Goal: Task Accomplishment & Management: Use online tool/utility

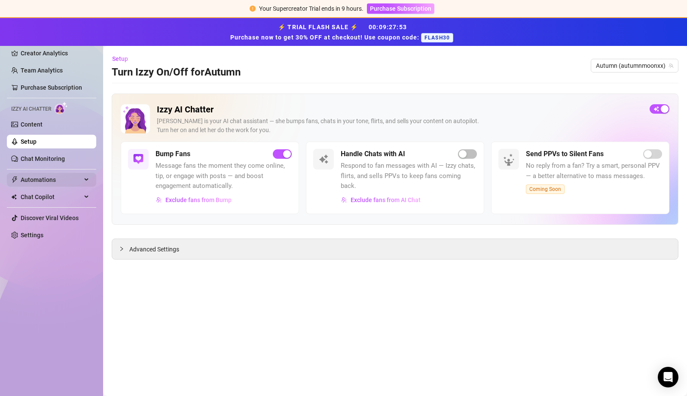
click at [70, 179] on span "Automations" at bounding box center [51, 180] width 61 height 14
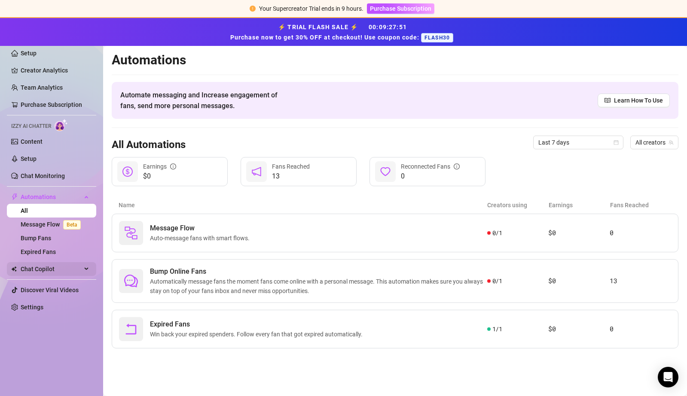
click at [60, 265] on span "Chat Copilot" at bounding box center [51, 269] width 61 height 14
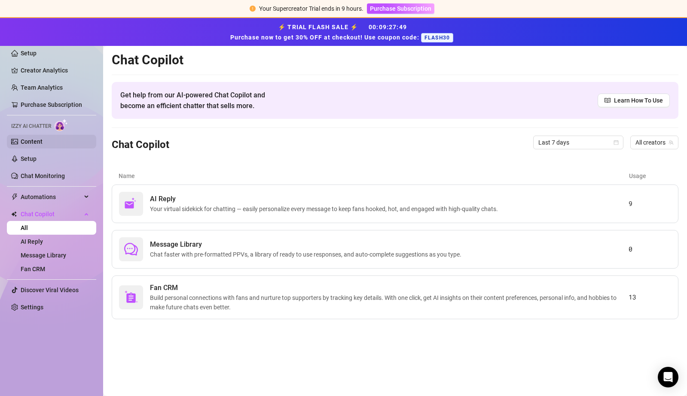
click at [38, 139] on link "Content" at bounding box center [32, 141] width 22 height 7
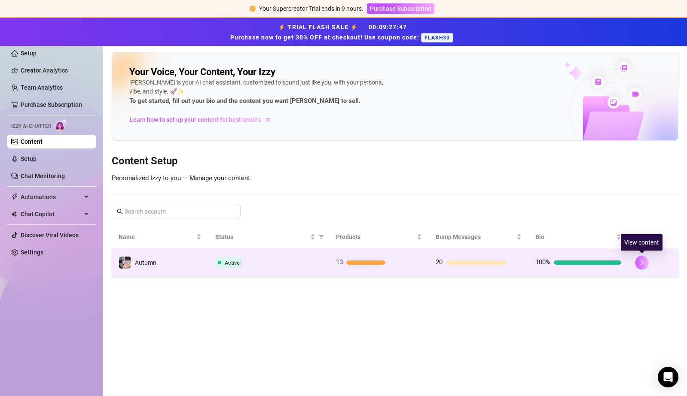
click at [639, 262] on icon "right" at bounding box center [642, 263] width 6 height 6
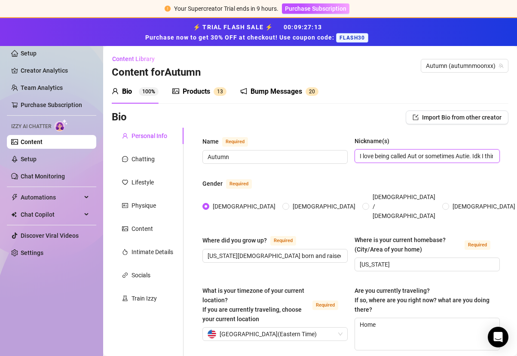
drag, startPoint x: 408, startPoint y: 152, endPoint x: 442, endPoint y: 149, distance: 33.6
click at [442, 149] on span "I love being called Aut or sometimes Autie. Idk I think its cute. Someone also …" at bounding box center [426, 156] width 145 height 14
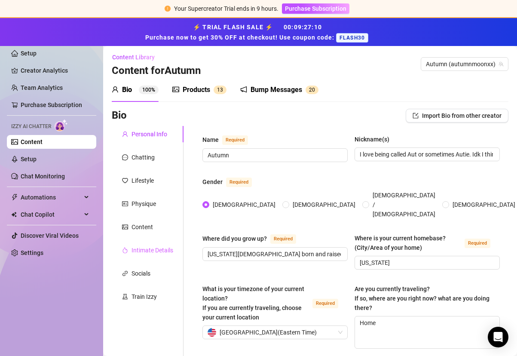
click at [158, 255] on div "Intimate Details" at bounding box center [148, 250] width 72 height 16
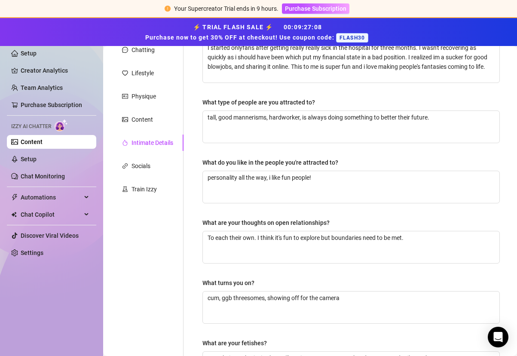
scroll to position [110, 0]
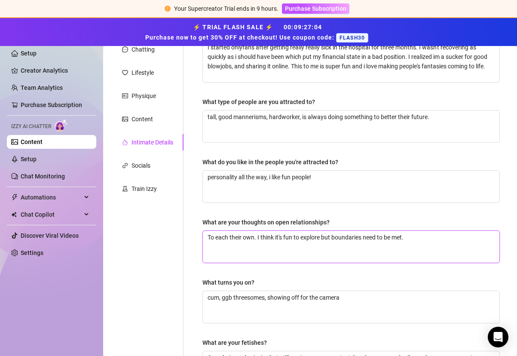
click at [466, 247] on textarea "To each their own. I think it's fun to explore but boundaries need to be met." at bounding box center [351, 247] width 296 height 32
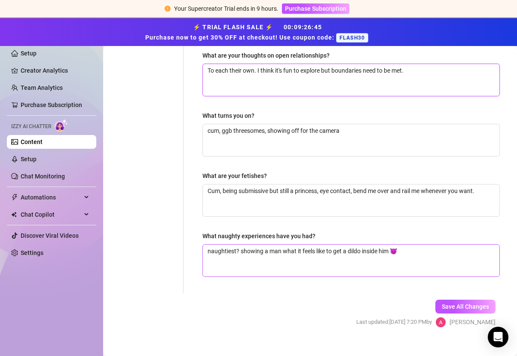
type textarea "To each their own. I think it's fun to explore but boundaries need to be met."
drag, startPoint x: 281, startPoint y: 251, endPoint x: 269, endPoint y: 251, distance: 12.5
click at [269, 251] on textarea "naughtiest? showing a man what it feels like to get a dildo inside him 😈" at bounding box center [351, 260] width 296 height 32
type textarea "naughtiest? showing a g what it feels like to get a dildo inside him 😈"
type textarea "naughtiest? showing a gu what it feels like to get a dildo inside him 😈"
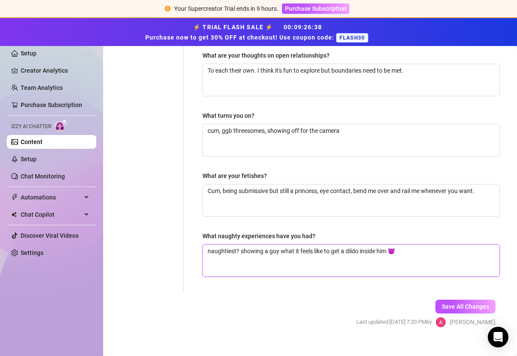
click at [391, 249] on textarea "naughtiest? showing a guy what it feels like to get a dildo inside him 😈" at bounding box center [351, 260] width 296 height 32
drag, startPoint x: 389, startPoint y: 251, endPoint x: 205, endPoint y: 244, distance: 184.0
click at [205, 244] on textarea "naughtiest? showing a guy what it feels like to get a dildo inside him 😈" at bounding box center [351, 260] width 296 height 32
click at [411, 251] on textarea "naughtiest? showing a guy what it feels like to get a dildo inside him 😈" at bounding box center [351, 260] width 296 height 32
type textarea "naughtiest? showing a guy what it feels like to get a dildo inside him 😈"
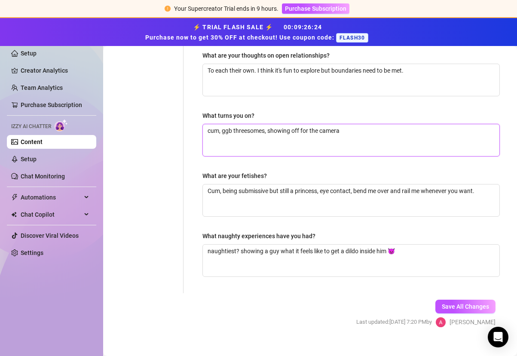
click at [396, 144] on textarea "cum, ggb threesomes, showing off for the camera" at bounding box center [351, 140] width 296 height 32
type textarea "cum, ggb threesomes, showing off for the camera."
type textarea "cum, ggb threesomes, showing off for the camera. I"
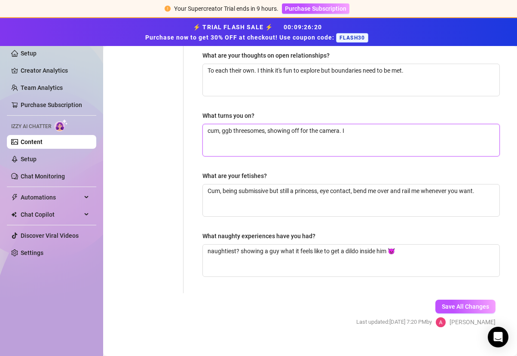
type textarea "cum, ggb threesomes, showing off for the camera. I w"
type textarea "cum, ggb threesomes, showing off for the camera. I wa"
type textarea "cum, ggb threesomes, showing off for the camera. I wan"
type textarea "cum, ggb threesomes, showing off for the camera. I want"
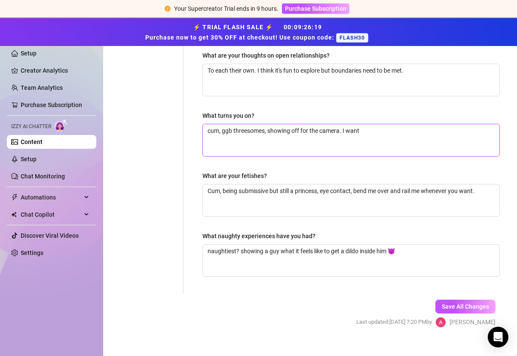
type textarea "cum, ggb threesomes, showing off for the camera. I want a"
type textarea "cum, ggb threesomes, showing off for the camera. I want a s"
type textarea "cum, ggb threesomes, showing off for the camera. I want a sub"
type textarea "cum, ggb threesomes, showing off for the camera. I want a subm"
type textarea "cum, ggb threesomes, showing off for the camera. I want a submi"
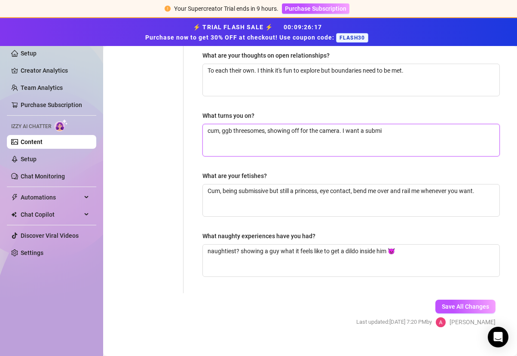
type textarea "cum, ggb threesomes, showing off for the camera. I want a submis"
type textarea "cum, ggb threesomes, showing off for the camera. I want a submiss"
type textarea "cum, ggb threesomes, showing off for the camera. I want a submissi"
type textarea "cum, ggb threesomes, showing off for the camera. I want a submissiv"
type textarea "cum, ggb threesomes, showing off for the camera. I want a submissive"
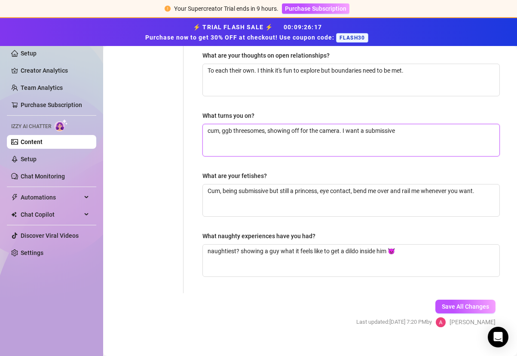
type textarea "cum, ggb threesomes, showing off for the camera. I want a submissive"
type textarea "cum, ggb threesomes, showing off for the camera. I want a submissive g"
type textarea "cum, ggb threesomes, showing off for the camera. I want a submissive gi"
type textarea "cum, ggb threesomes, showing off for the camera. I want a submissive gir"
type textarea "cum, ggb threesomes, showing off for the camera. I want a submissive girl"
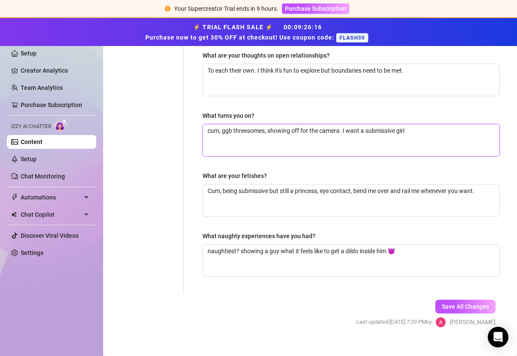
type textarea "cum, ggb threesomes, showing off for the camera. I want a submissive girl"
type textarea "cum, ggb threesomes, showing off for the camera. I want a submissive girl t"
type textarea "cum, ggb threesomes, showing off for the camera. I want a submissive girl to"
type textarea "cum, ggb threesomes, showing off for the camera. I want a submissive girl to c"
type textarea "cum, ggb threesomes, showing off for the camera. I want a submissive girl to co"
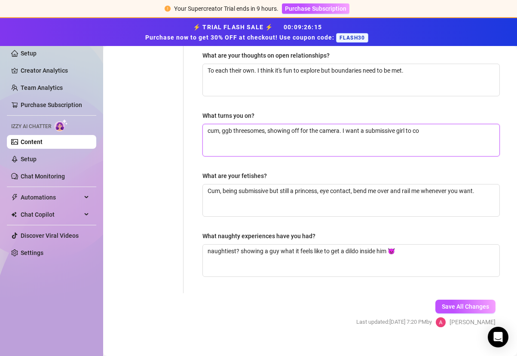
type textarea "cum, ggb threesomes, showing off for the camera. I want a submissive girl to com"
type textarea "cum, ggb threesomes, showing off for the camera. I want a submissive girl to co…"
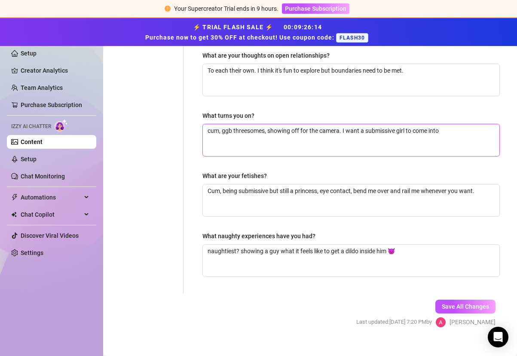
type textarea "cum, ggb threesomes, showing off for the camera. I want a submissive girl to co…"
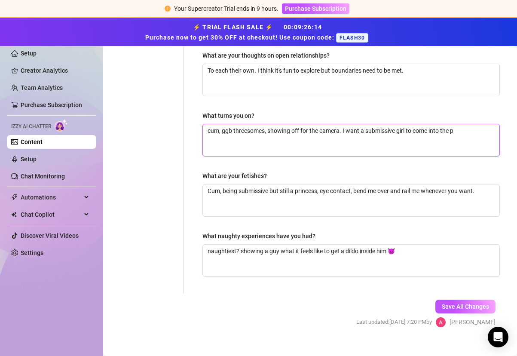
type textarea "cum, ggb threesomes, showing off for the camera. I want a submissive girl to co…"
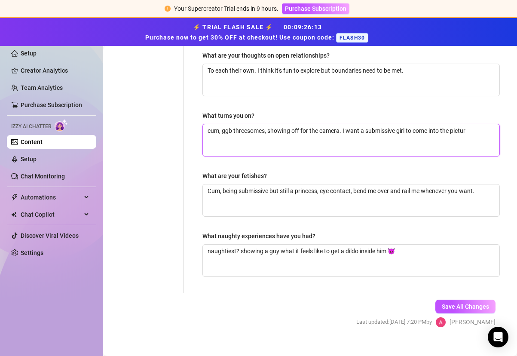
type textarea "cum, ggb threesomes, showing off for the camera. I want a submissive girl to co…"
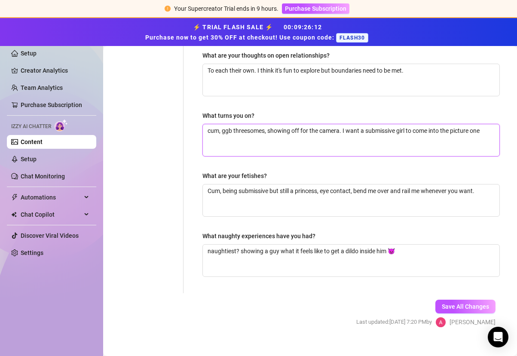
type textarea "cum, ggb threesomes, showing off for the camera. I want a submissive girl to co…"
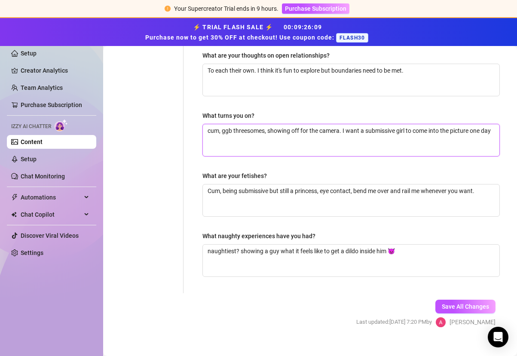
type textarea "cum, ggb threesomes, showing off for the camera. I want a submissive girl to co…"
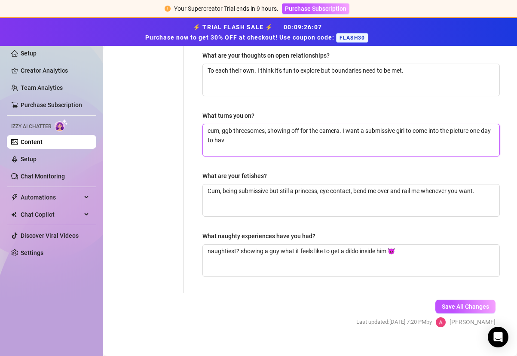
type textarea "cum, ggb threesomes, showing off for the camera. I want a submissive girl to co…"
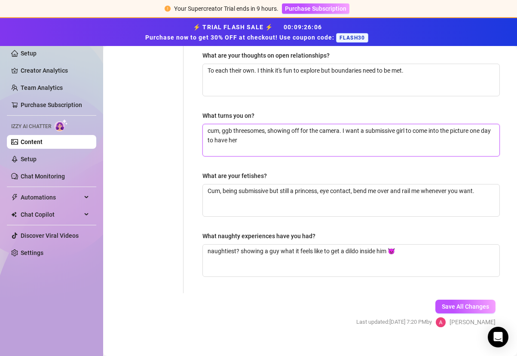
type textarea "cum, ggb threesomes, showing off for the camera. I want a submissive girl to co…"
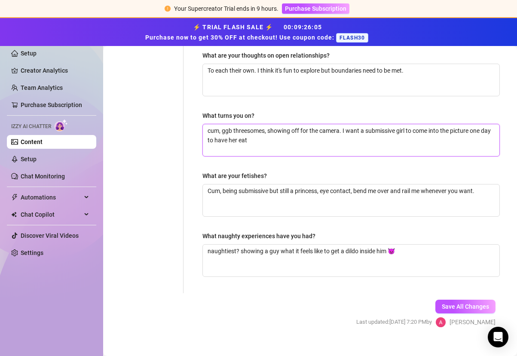
type textarea "cum, ggb threesomes, showing off for the camera. I want a submissive girl to co…"
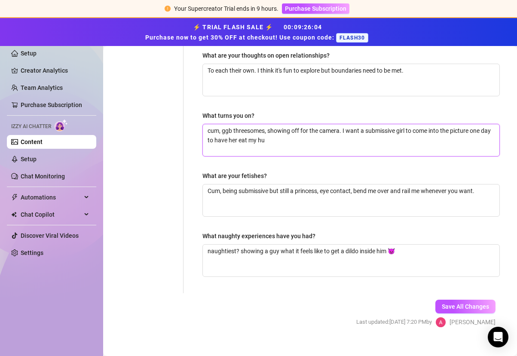
type textarea "cum, ggb threesomes, showing off for the camera. I want a submissive girl to co…"
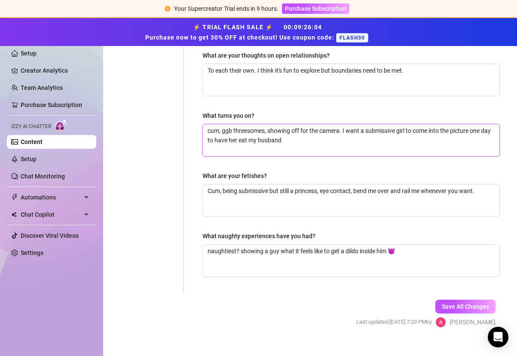
type textarea "cum, ggb threesomes, showing off for the camera. I want a submissive girl to co…"
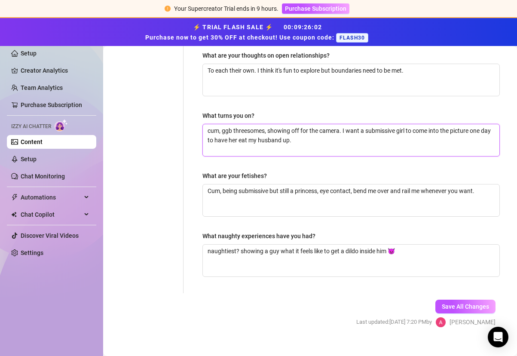
type textarea "cum, ggb threesomes, showing off for the camera. I want a submissive girl to co…"
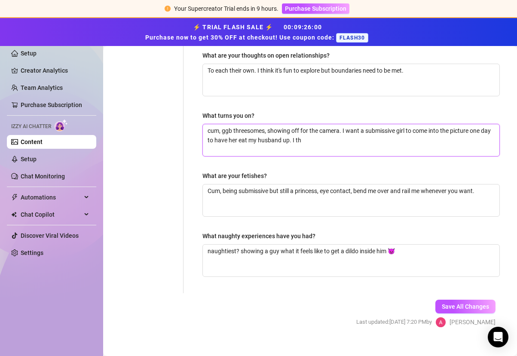
type textarea "cum, ggb threesomes, showing off for the camera. I want a submissive girl to co…"
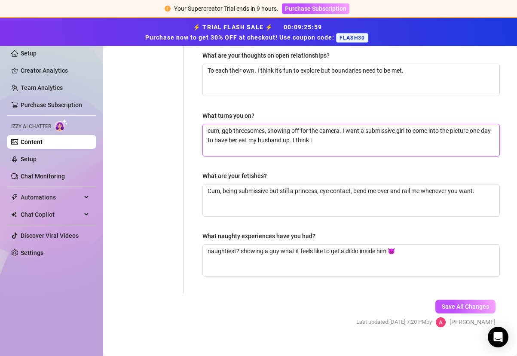
type textarea "cum, ggb threesomes, showing off for the camera. I want a submissive girl to co…"
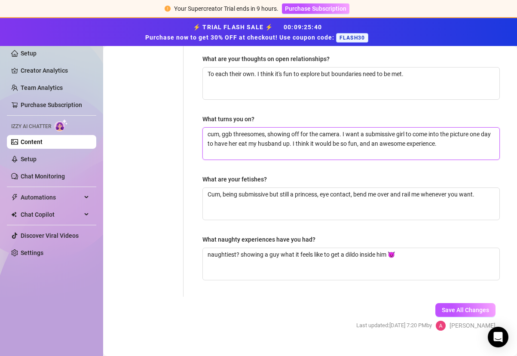
scroll to position [233, 0]
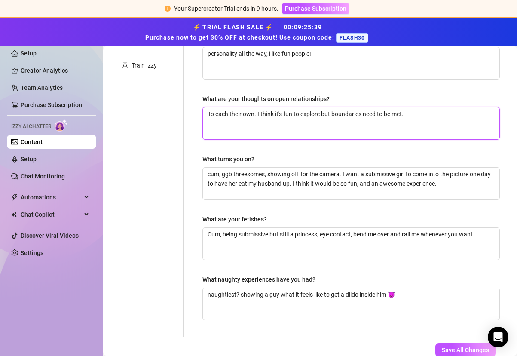
click at [430, 115] on textarea "To each their own. I think it's fun to explore but boundaries need to be met." at bounding box center [351, 123] width 296 height 32
click at [254, 115] on textarea "To each their own. I think it's fun to explore but boundaries need to be met." at bounding box center [351, 123] width 296 height 32
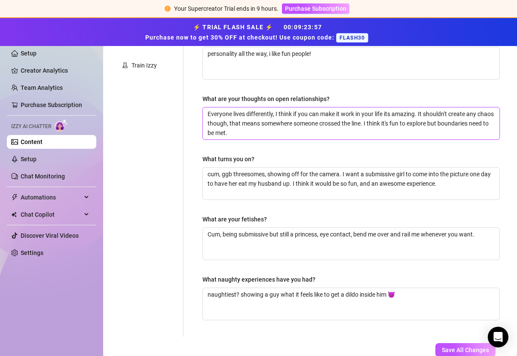
click at [256, 135] on textarea "Everyone lives differently, I think if you can make it work in your life its am…" at bounding box center [351, 123] width 296 height 32
drag, startPoint x: 257, startPoint y: 134, endPoint x: 445, endPoint y: 121, distance: 188.5
click at [445, 121] on textarea "Everyone lives differently, I think if you can make it work in your life its am…" at bounding box center [351, 123] width 296 height 32
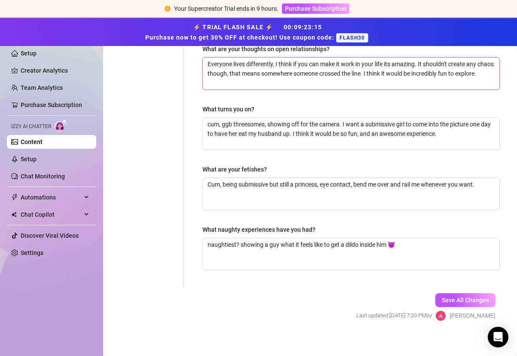
scroll to position [288, 0]
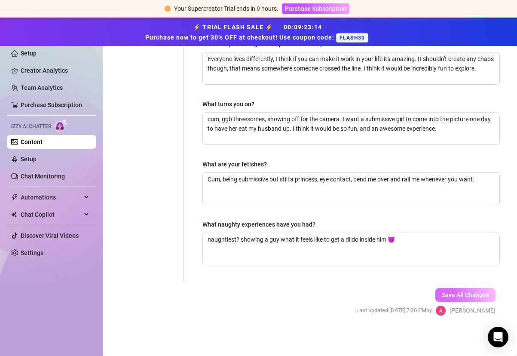
click at [456, 289] on button "Save All Changes" at bounding box center [465, 295] width 60 height 14
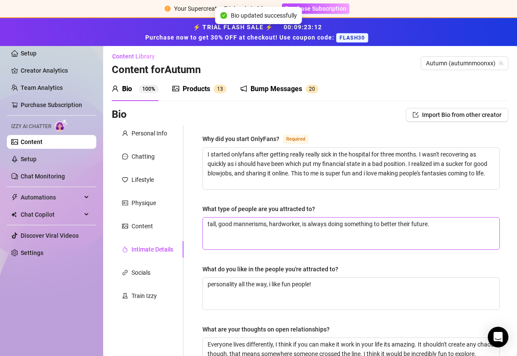
scroll to position [0, 0]
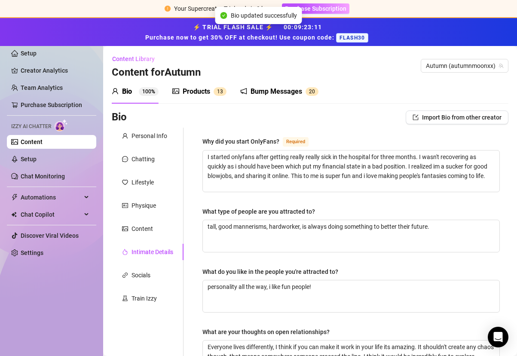
click at [203, 99] on div "Products 1 3" at bounding box center [199, 91] width 54 height 24
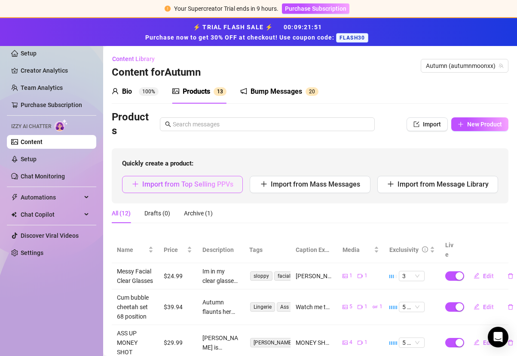
click at [199, 186] on span "Import from Top Selling PPVs" at bounding box center [187, 184] width 91 height 8
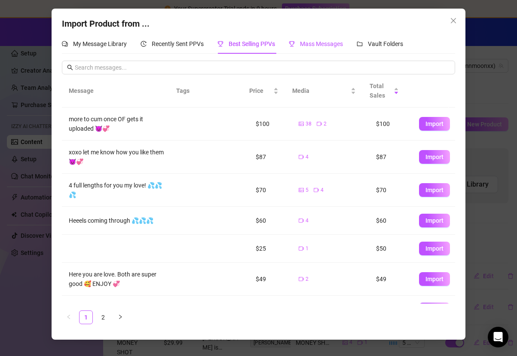
click at [317, 46] on span "Mass Messages" at bounding box center [321, 43] width 43 height 7
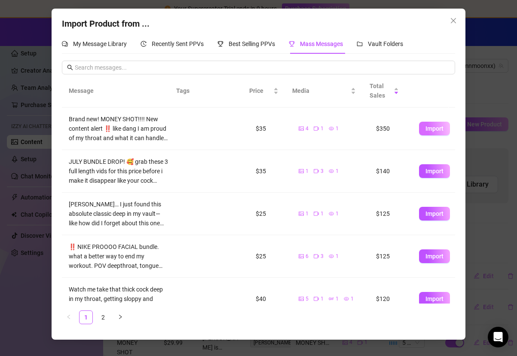
click at [434, 128] on span "Import" at bounding box center [434, 128] width 18 height 7
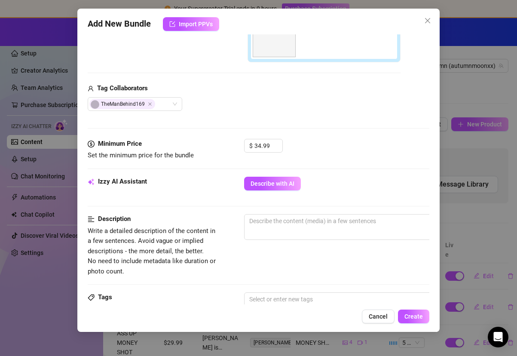
scroll to position [223, 0]
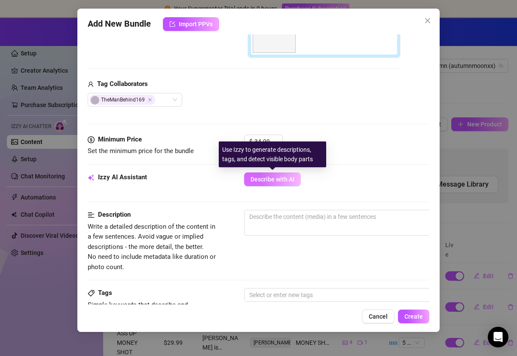
click at [278, 179] on span "Describe with AI" at bounding box center [272, 179] width 44 height 7
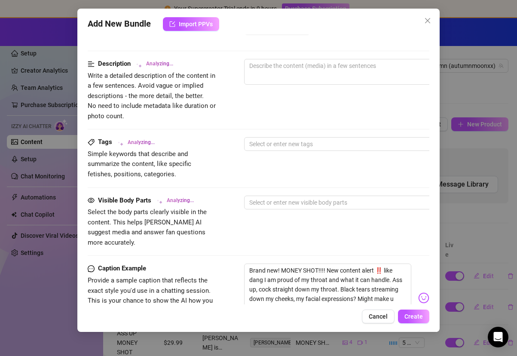
scroll to position [520, 0]
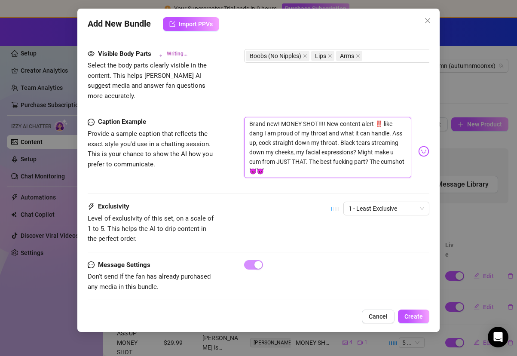
drag, startPoint x: 281, startPoint y: 115, endPoint x: 206, endPoint y: 116, distance: 74.7
click at [207, 117] on div "Caption Example Provide a sample caption that reflects the exact style you'd us…" at bounding box center [258, 151] width 341 height 69
drag, startPoint x: 344, startPoint y: 112, endPoint x: 294, endPoint y: 115, distance: 49.9
click at [294, 117] on textarea "MONEY SHOT!!!! New content alert ‼️ like dang I am proud of my throat and what …" at bounding box center [327, 147] width 167 height 61
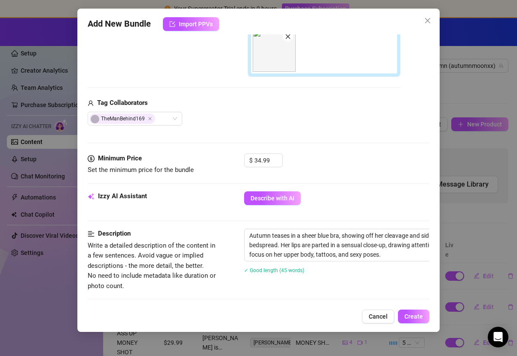
scroll to position [219, 0]
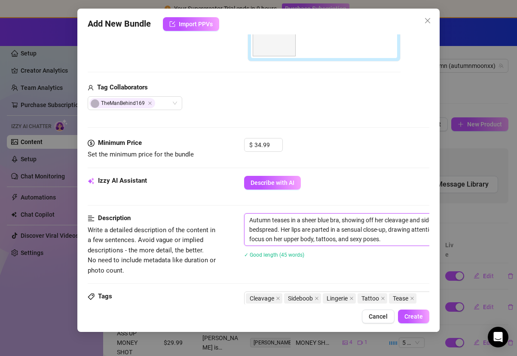
click at [397, 243] on textarea "Autumn teases in a sheer blue bra, showing off her cleavage and sideboob while …" at bounding box center [394, 229] width 300 height 32
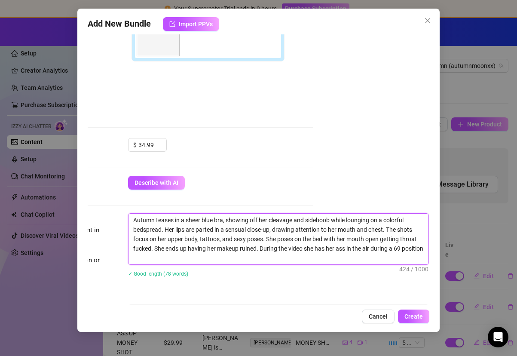
scroll to position [0, 0]
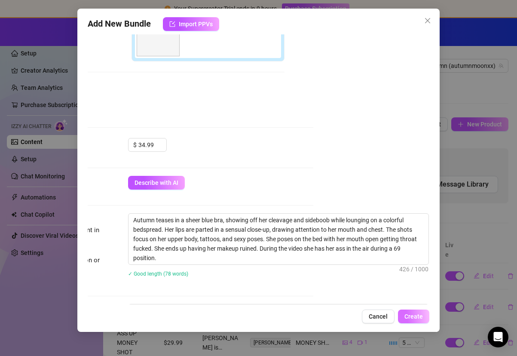
click at [421, 312] on button "Create" at bounding box center [413, 316] width 31 height 14
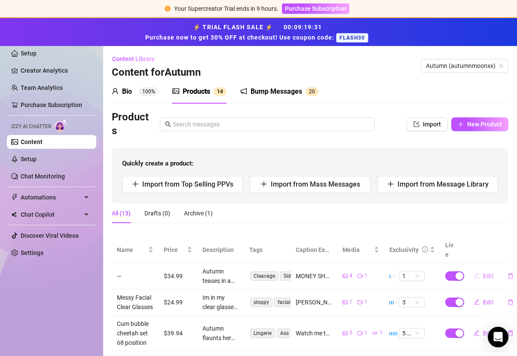
click at [483, 272] on span "Edit" at bounding box center [488, 275] width 11 height 7
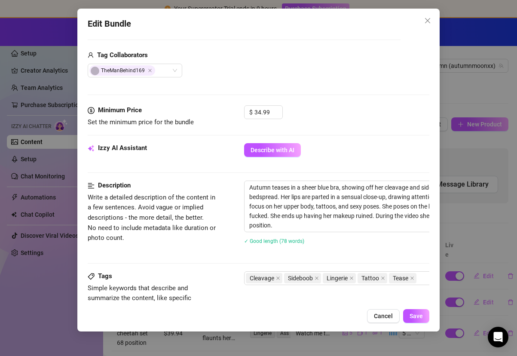
scroll to position [102, 0]
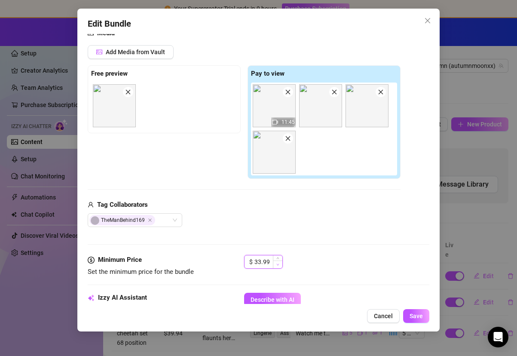
click at [277, 267] on span "Decrease Value" at bounding box center [277, 264] width 9 height 8
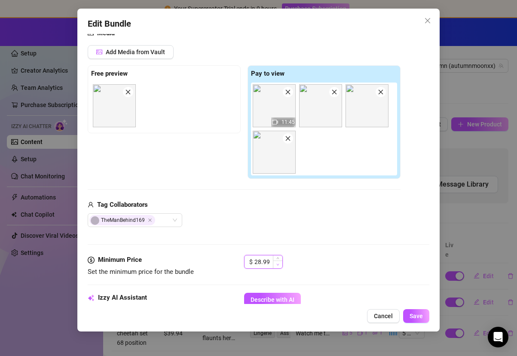
click at [277, 267] on span "Decrease Value" at bounding box center [277, 264] width 9 height 8
click at [412, 313] on span "Save" at bounding box center [415, 315] width 13 height 7
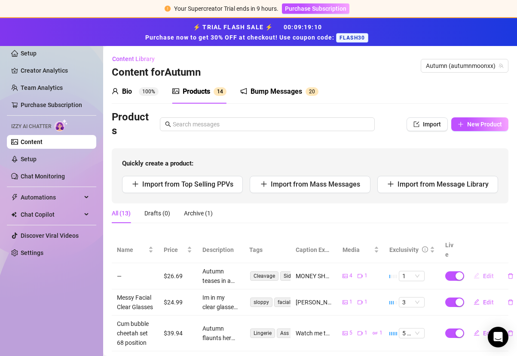
click at [483, 272] on span "Edit" at bounding box center [488, 275] width 11 height 7
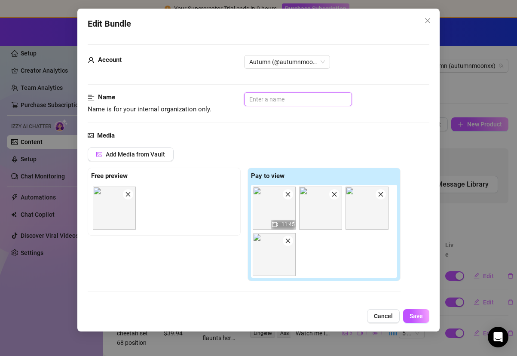
click at [311, 104] on input "text" at bounding box center [298, 99] width 108 height 14
click at [420, 312] on button "Save" at bounding box center [416, 316] width 26 height 14
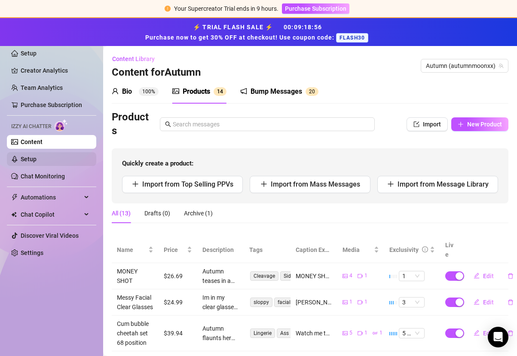
click at [37, 162] on link "Setup" at bounding box center [29, 158] width 16 height 7
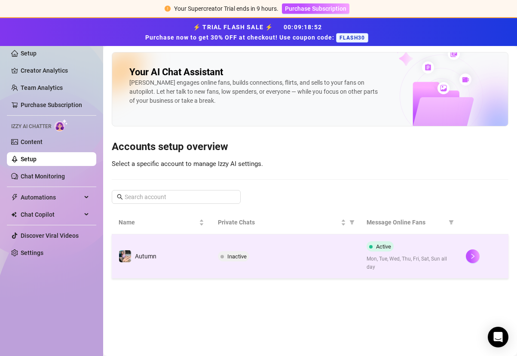
click at [246, 256] on span "Inactive" at bounding box center [236, 256] width 19 height 6
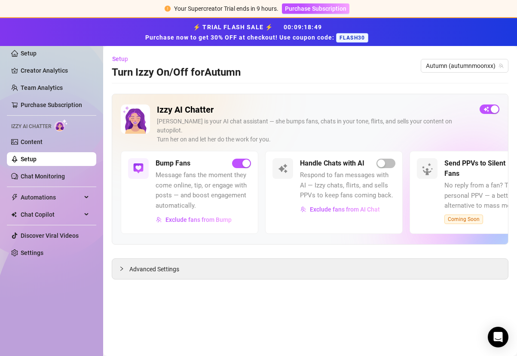
click at [385, 170] on span "Respond to fan messages with AI — Izzy chats, flirts, and sells PPVs to keep fa…" at bounding box center [347, 185] width 95 height 30
click at [387, 158] on span "button" at bounding box center [385, 162] width 19 height 9
click at [86, 197] on icon at bounding box center [87, 197] width 4 height 0
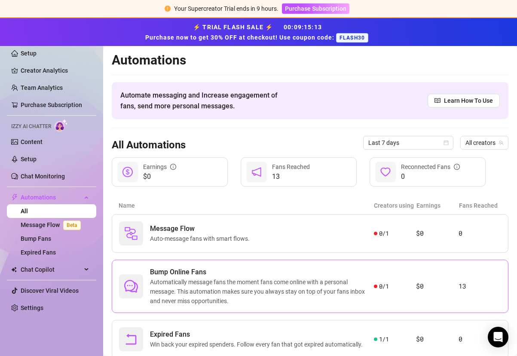
click at [287, 278] on span "Automatically message fans the moment fans come online with a personal message.…" at bounding box center [262, 291] width 224 height 28
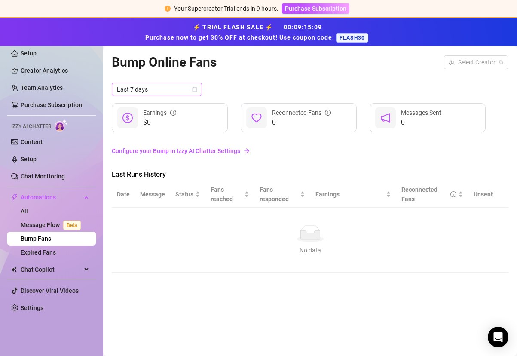
click at [135, 87] on span "Last 7 days" at bounding box center [157, 89] width 80 height 13
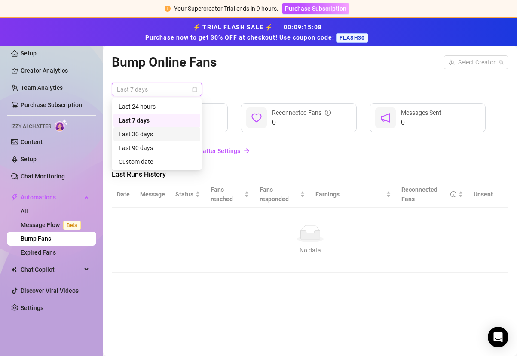
click at [136, 133] on div "Last 30 days" at bounding box center [157, 133] width 76 height 9
click at [148, 89] on span "Last 30 days" at bounding box center [157, 89] width 80 height 13
click at [161, 147] on div "Last 90 days" at bounding box center [157, 147] width 76 height 9
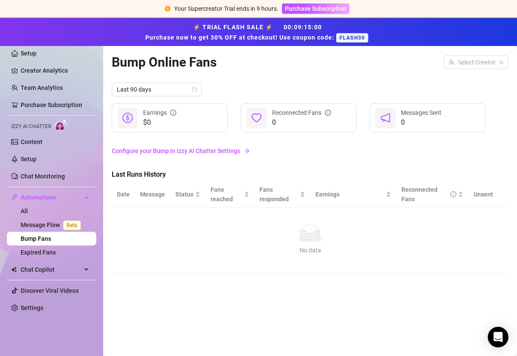
click at [51, 237] on link "Bump Fans" at bounding box center [36, 238] width 30 height 7
click at [56, 256] on link "Expired Fans" at bounding box center [38, 252] width 35 height 7
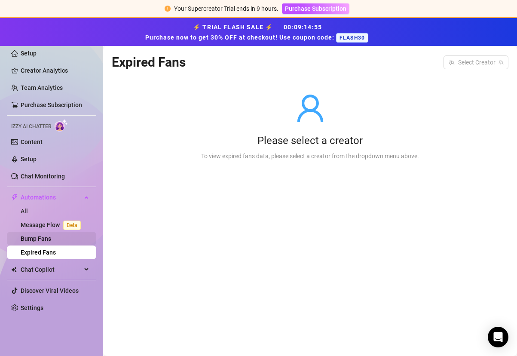
click at [51, 242] on link "Bump Fans" at bounding box center [36, 238] width 30 height 7
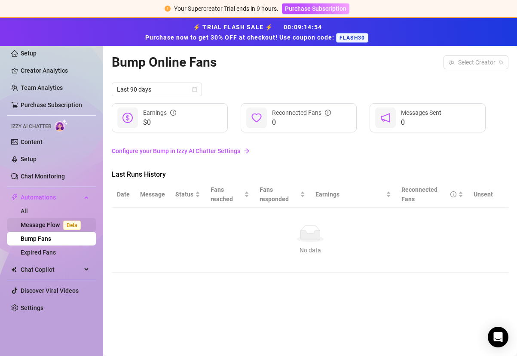
click at [73, 222] on span "Beta" at bounding box center [72, 224] width 18 height 9
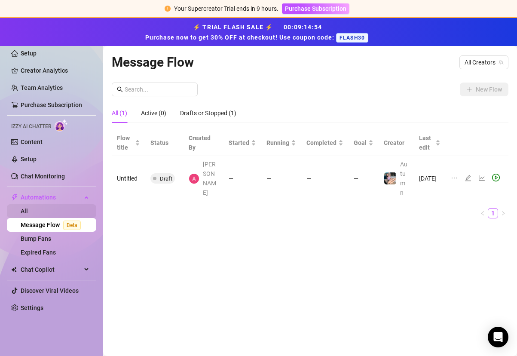
click at [28, 212] on link "All" at bounding box center [24, 210] width 7 height 7
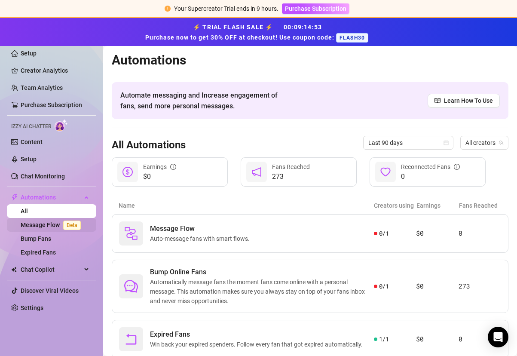
click at [73, 222] on span "Beta" at bounding box center [72, 224] width 18 height 9
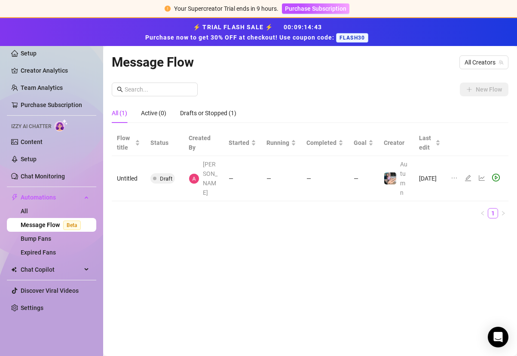
click at [478, 175] on icon "line-chart" at bounding box center [481, 178] width 6 height 6
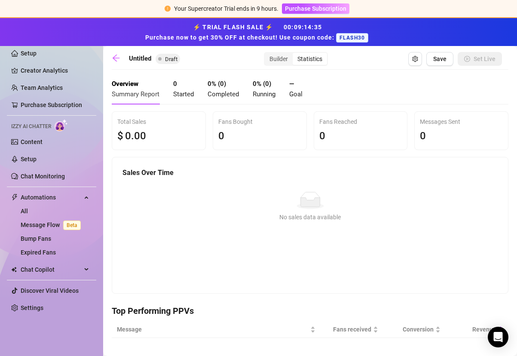
click at [301, 64] on div "Statistics" at bounding box center [309, 59] width 34 height 12
click at [295, 54] on input "Statistics" at bounding box center [295, 54] width 0 height 0
click at [272, 60] on div "Builder" at bounding box center [279, 59] width 28 height 12
click at [267, 54] on input "Builder" at bounding box center [267, 54] width 0 height 0
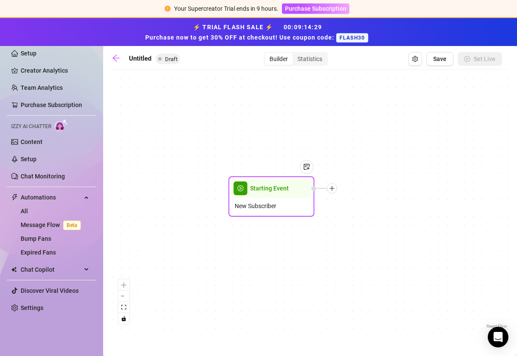
drag, startPoint x: 301, startPoint y: 210, endPoint x: 239, endPoint y: 200, distance: 62.3
click at [239, 201] on span "New Subscriber" at bounding box center [255, 205] width 42 height 9
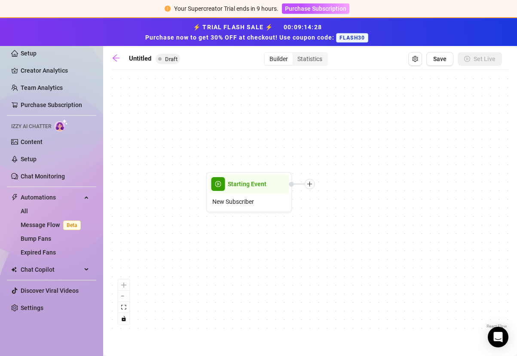
click at [310, 189] on div "Starting Event New Subscriber" at bounding box center [310, 202] width 396 height 256
click at [312, 184] on div at bounding box center [309, 184] width 10 height 10
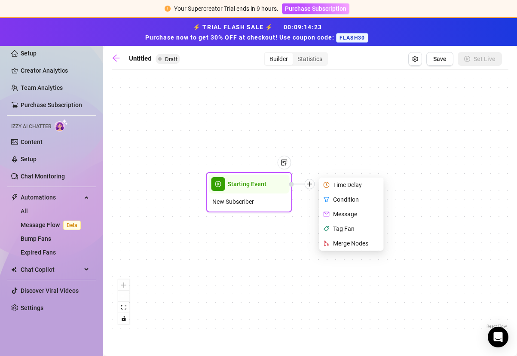
click at [337, 184] on div "Time Delay" at bounding box center [352, 184] width 63 height 15
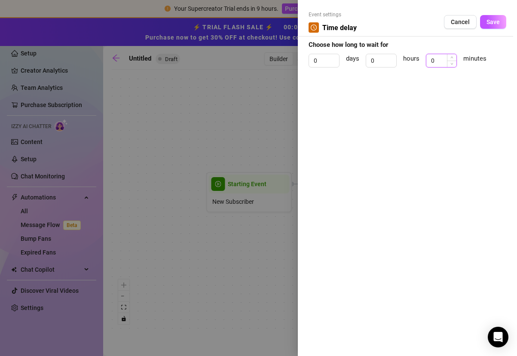
click at [443, 62] on input "0" at bounding box center [441, 60] width 30 height 13
click at [454, 58] on span "Increase Value" at bounding box center [451, 58] width 9 height 8
click at [453, 58] on span "Increase Value" at bounding box center [451, 58] width 9 height 8
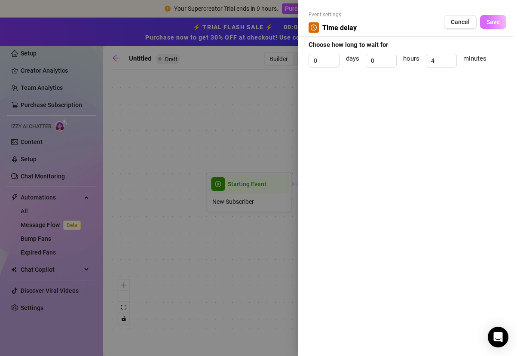
click at [489, 23] on span "Save" at bounding box center [492, 21] width 13 height 7
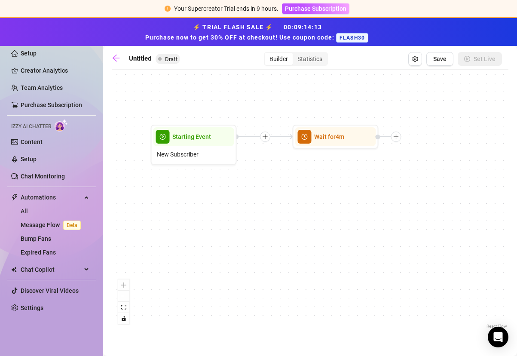
drag, startPoint x: 418, startPoint y: 225, endPoint x: 366, endPoint y: 180, distance: 69.7
click at [366, 180] on div "Wait for 4m Starting Event New Subscriber" at bounding box center [310, 202] width 396 height 256
click at [397, 140] on div at bounding box center [395, 136] width 10 height 10
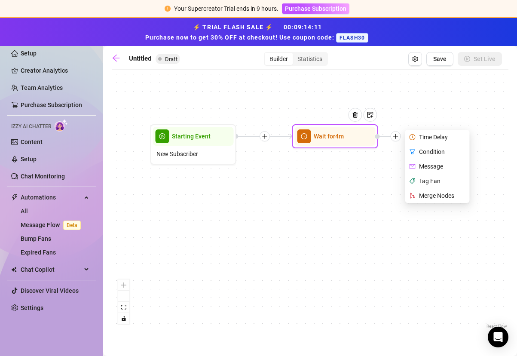
click at [427, 153] on div "Condition" at bounding box center [438, 151] width 63 height 15
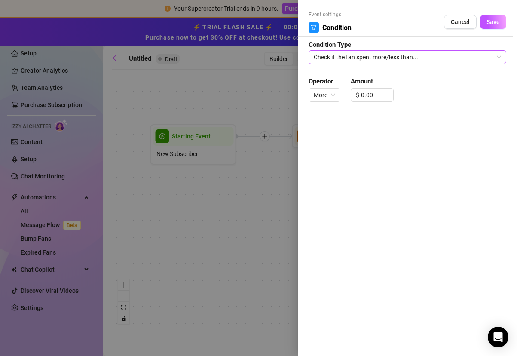
click at [366, 59] on span "Check if the fan spent more/less than..." at bounding box center [407, 57] width 187 height 13
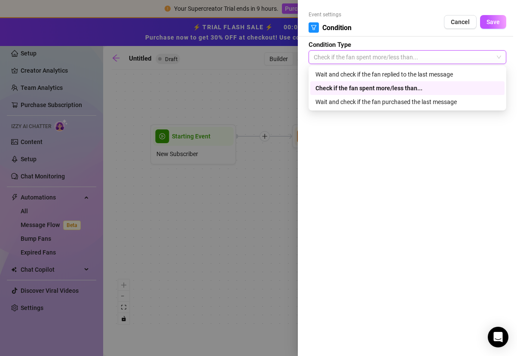
click at [366, 59] on span "Check if the fan spent more/less than..." at bounding box center [407, 57] width 187 height 13
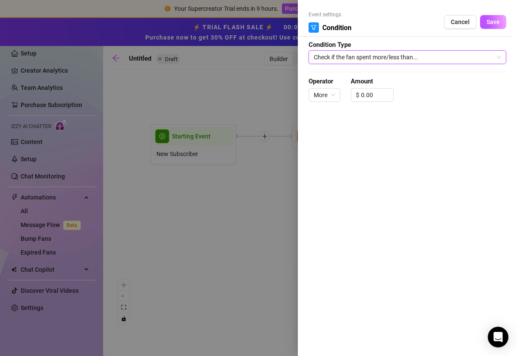
click at [366, 59] on span "Check if the fan spent more/less than..." at bounding box center [407, 57] width 187 height 13
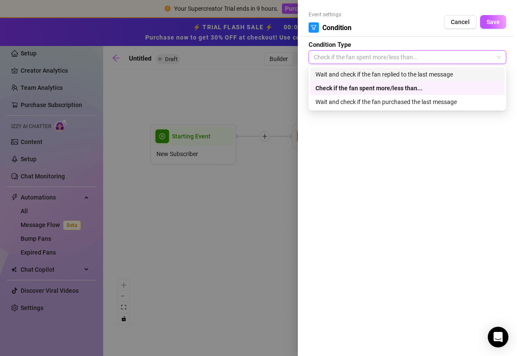
click at [363, 72] on div "Wait and check if the fan replied to the last message" at bounding box center [407, 74] width 184 height 9
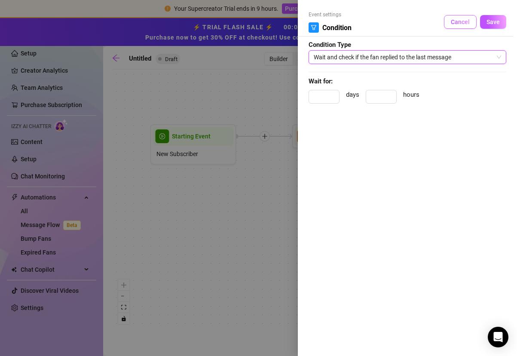
click at [457, 25] on button "Cancel" at bounding box center [460, 22] width 33 height 14
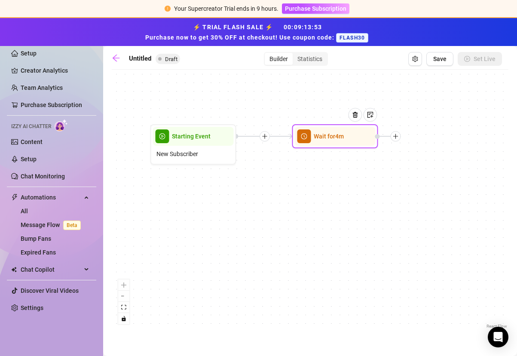
click at [397, 138] on icon "plus" at bounding box center [396, 136] width 6 height 6
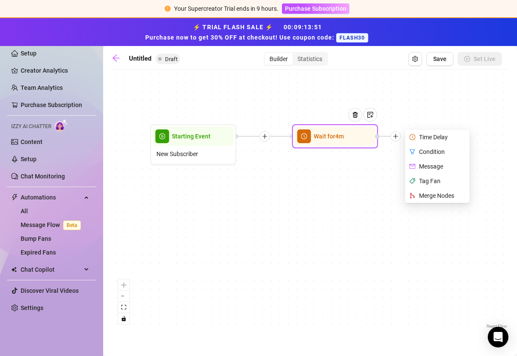
click at [429, 198] on div "Merge Nodes" at bounding box center [438, 195] width 63 height 15
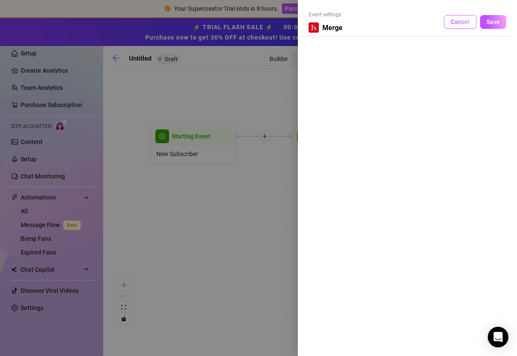
click at [454, 22] on span "Cancel" at bounding box center [460, 21] width 19 height 7
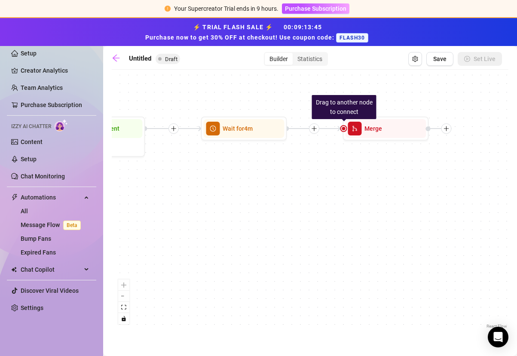
drag, startPoint x: 465, startPoint y: 186, endPoint x: 341, endPoint y: 171, distance: 125.0
click at [341, 171] on div "Drag to another node to connect Merge Wait for 4m Starting Event New Subscriber" at bounding box center [310, 202] width 396 height 256
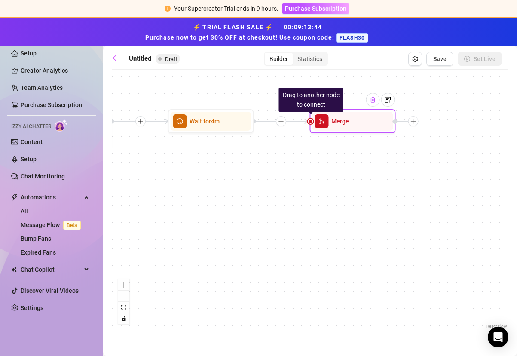
click at [373, 102] on img at bounding box center [372, 99] width 7 height 7
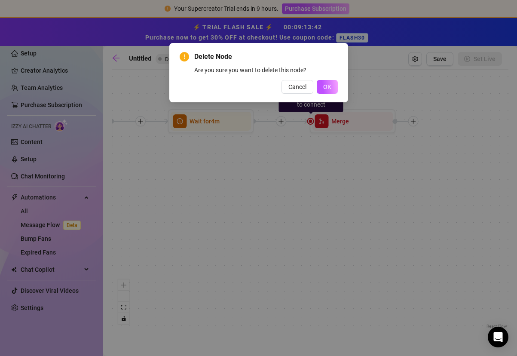
click at [326, 91] on button "OK" at bounding box center [327, 87] width 21 height 14
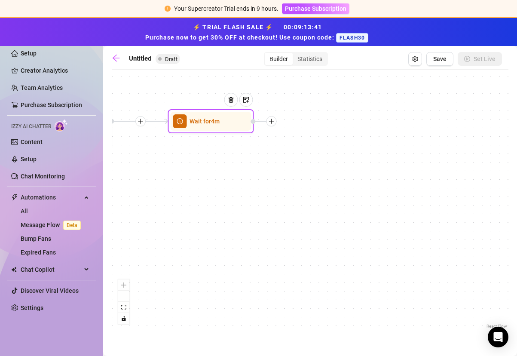
click at [273, 122] on icon "plus" at bounding box center [271, 121] width 6 height 6
click at [303, 151] on div "Message" at bounding box center [314, 151] width 63 height 15
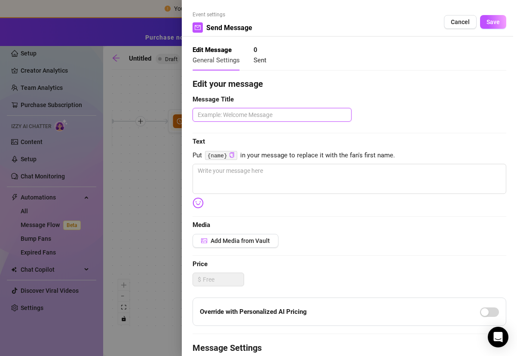
click at [298, 120] on textarea at bounding box center [271, 115] width 159 height 14
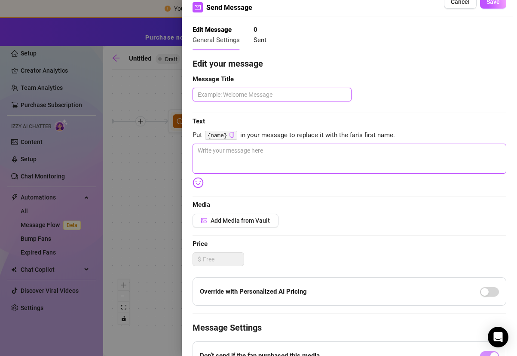
scroll to position [17, 0]
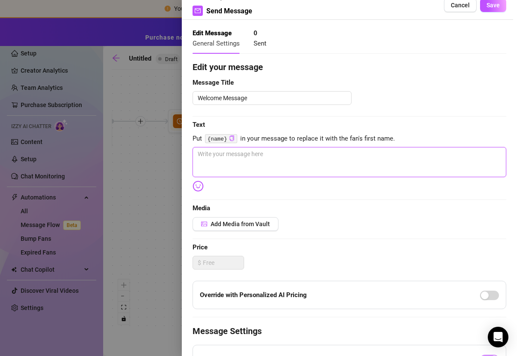
click at [343, 163] on textarea at bounding box center [349, 162] width 314 height 30
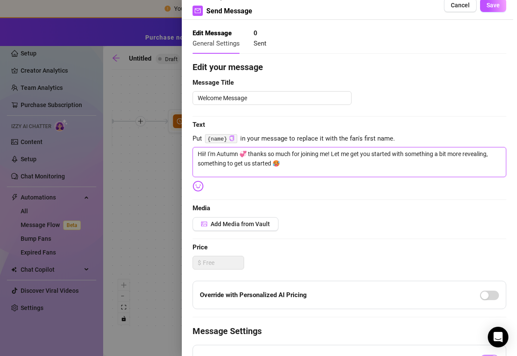
click at [257, 165] on textarea "Hii! I'm Autumn 💞 thanks so much for joining me! Let me get you started with so…" at bounding box center [349, 162] width 314 height 30
click at [273, 163] on textarea "Hii! I'm Autumn 💞 thanks so much for joining me! Let me get you started with so…" at bounding box center [349, 162] width 314 height 30
drag, startPoint x: 272, startPoint y: 163, endPoint x: 253, endPoint y: 164, distance: 19.3
click at [253, 164] on textarea "Hii! I'm Autumn 💞 thanks so much for joining me! Let me get you started with so…" at bounding box center [349, 162] width 314 height 30
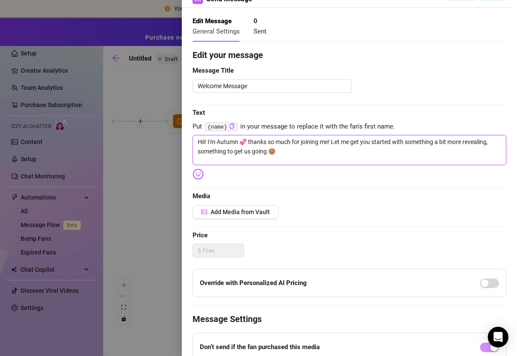
scroll to position [88, 0]
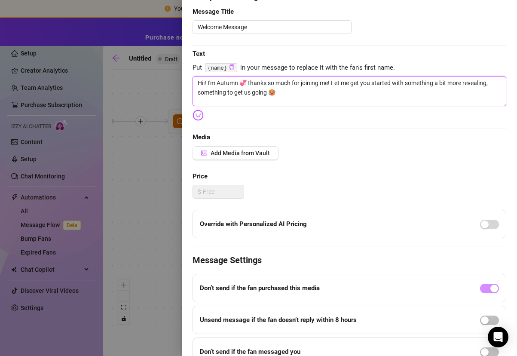
click at [328, 93] on textarea "Hii! I'm Autumn 💞 thanks so much for joining me! Let me get you started with so…" at bounding box center [349, 91] width 314 height 30
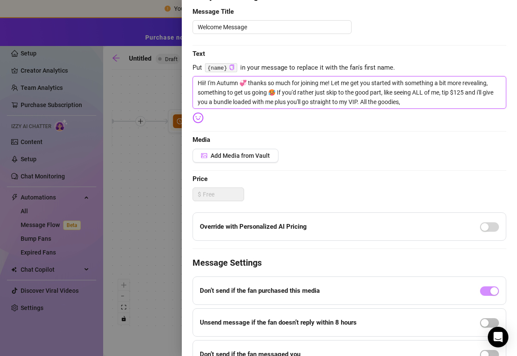
click at [419, 106] on textarea "Hii! I'm Autumn 💞 thanks so much for joining me! Let me get you started with so…" at bounding box center [349, 92] width 314 height 33
click at [359, 105] on textarea "Hii! I'm Autumn 💞 thanks so much for joining me! Let me get you started with so…" at bounding box center [349, 92] width 314 height 33
click at [370, 106] on textarea "Hii! I'm Autumn 💞 thanks so much for joining me! Let me get you started with so…" at bounding box center [349, 92] width 314 height 33
click at [423, 107] on textarea "Hii! I'm Autumn 💞 thanks so much for joining me! Let me get you started with so…" at bounding box center [349, 92] width 314 height 33
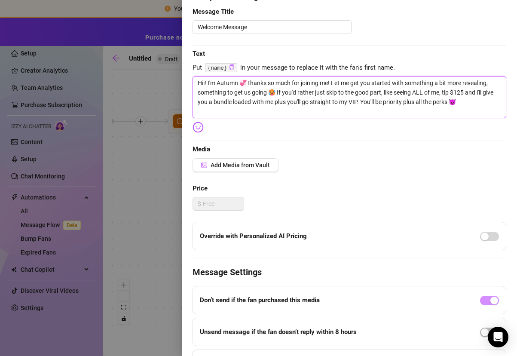
scroll to position [0, 0]
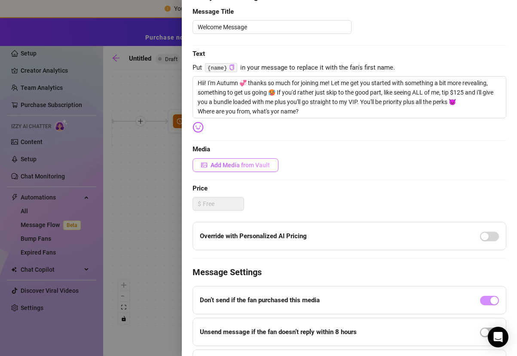
click at [237, 164] on span "Add Media from Vault" at bounding box center [239, 164] width 59 height 7
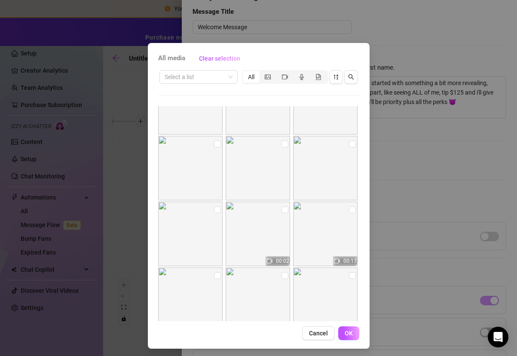
scroll to position [628, 0]
click at [214, 143] on input "checkbox" at bounding box center [217, 143] width 7 height 7
click at [214, 208] on input "checkbox" at bounding box center [217, 208] width 7 height 7
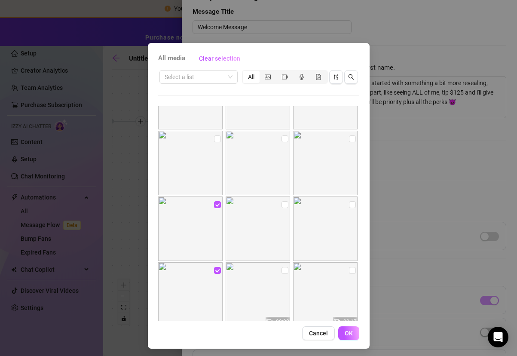
scroll to position [456, 0]
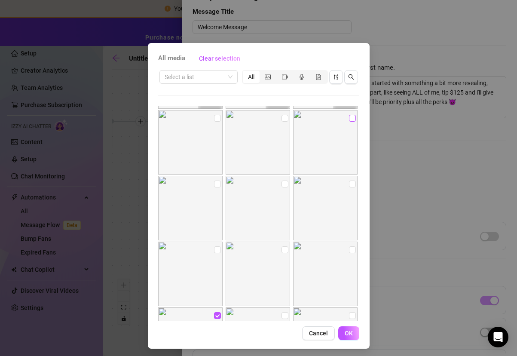
click at [349, 119] on input "checkbox" at bounding box center [352, 118] width 7 height 7
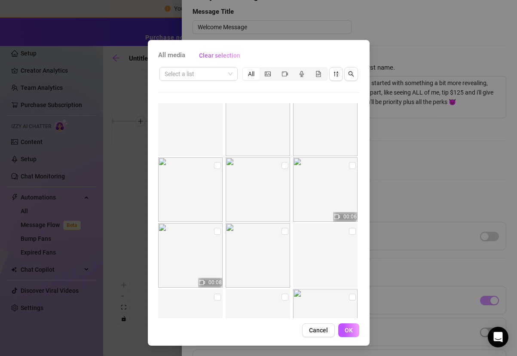
scroll to position [7500, 0]
click at [214, 166] on input "checkbox" at bounding box center [217, 167] width 7 height 7
click at [281, 165] on input "checkbox" at bounding box center [284, 162] width 7 height 7
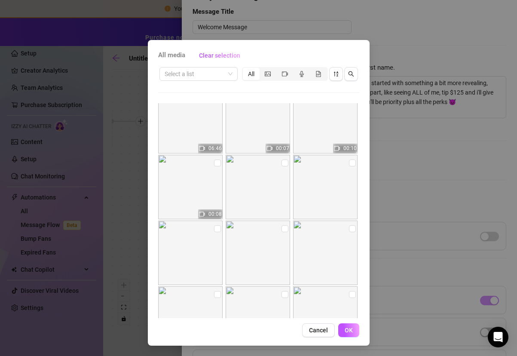
scroll to position [13540, 0]
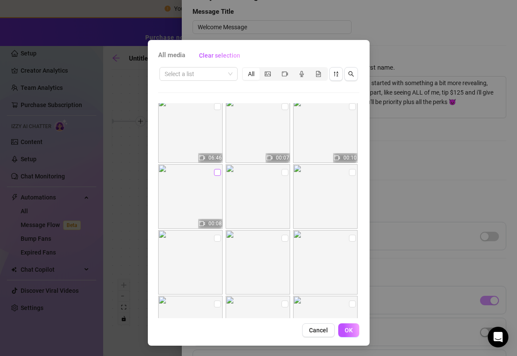
click at [214, 174] on input "checkbox" at bounding box center [217, 172] width 7 height 7
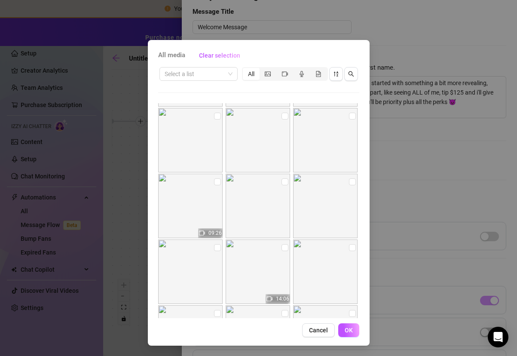
scroll to position [13509, 0]
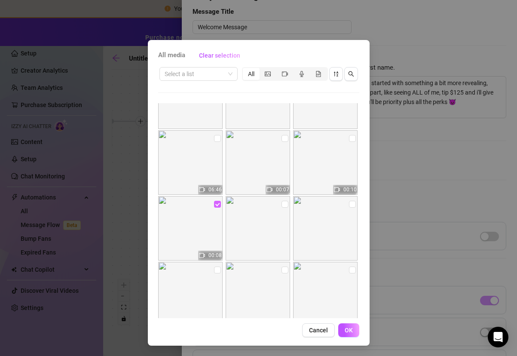
click at [214, 206] on input "checkbox" at bounding box center [217, 204] width 7 height 7
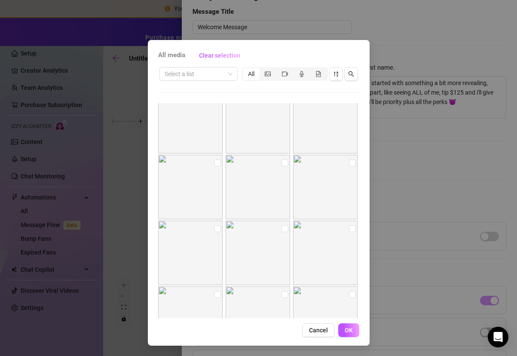
scroll to position [18859, 0]
click at [349, 177] on input "checkbox" at bounding box center [352, 176] width 7 height 7
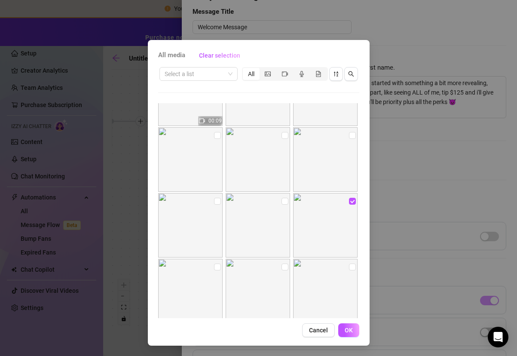
scroll to position [18817, 0]
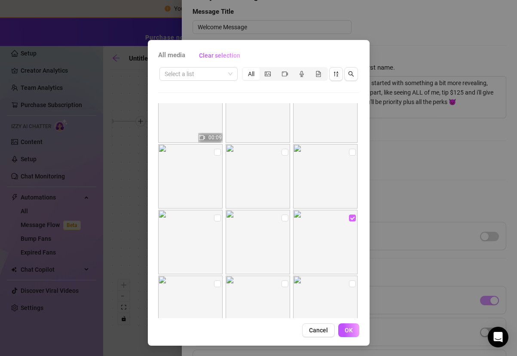
click at [349, 216] on input "checkbox" at bounding box center [352, 217] width 7 height 7
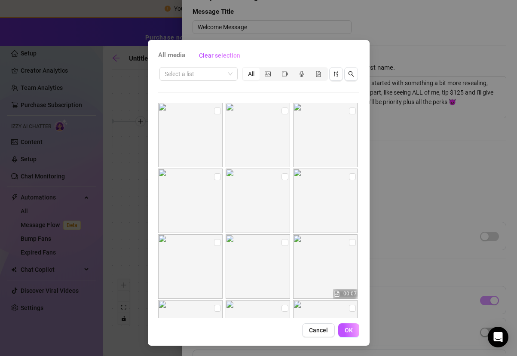
scroll to position [0, 0]
click at [350, 326] on button "OK" at bounding box center [348, 330] width 21 height 14
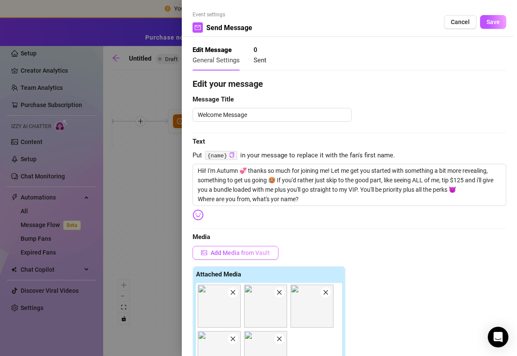
click at [242, 252] on span "Add Media from Vault" at bounding box center [239, 252] width 59 height 7
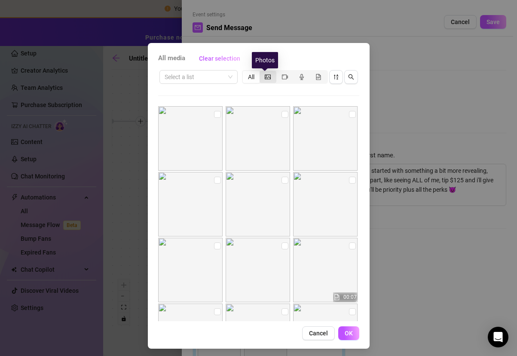
click at [266, 76] on icon "picture" at bounding box center [268, 77] width 6 height 6
click at [262, 72] on input "segmented control" at bounding box center [262, 72] width 0 height 0
click at [282, 74] on icon "video-camera" at bounding box center [285, 76] width 6 height 5
click at [278, 72] on input "segmented control" at bounding box center [278, 72] width 0 height 0
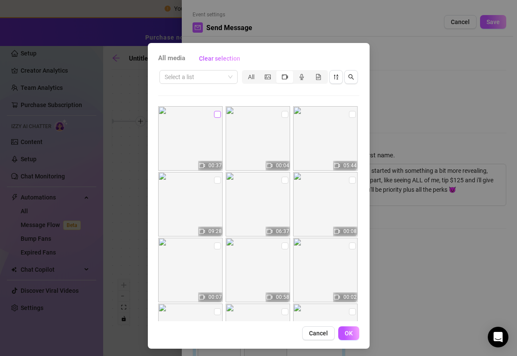
click at [214, 113] on input "checkbox" at bounding box center [217, 114] width 7 height 7
click at [344, 335] on span "OK" at bounding box center [348, 332] width 8 height 7
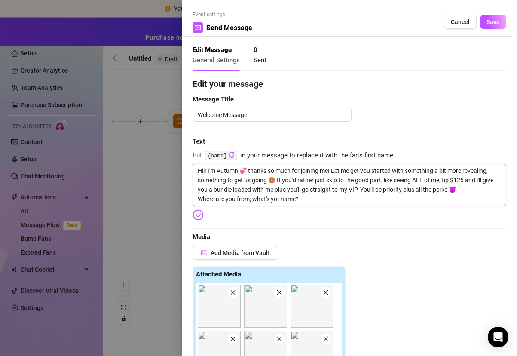
click at [275, 201] on textarea "Hii! I'm Autumn 💞 thanks so much for joining me! Let me get you started with so…" at bounding box center [349, 185] width 314 height 42
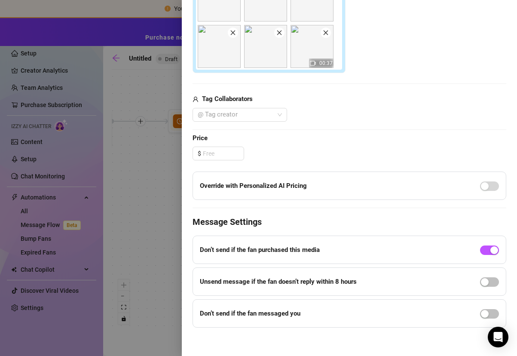
scroll to position [307, 0]
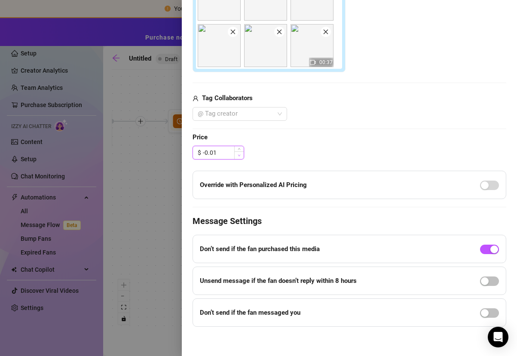
click at [235, 156] on span "Decrease Value" at bounding box center [238, 155] width 9 height 8
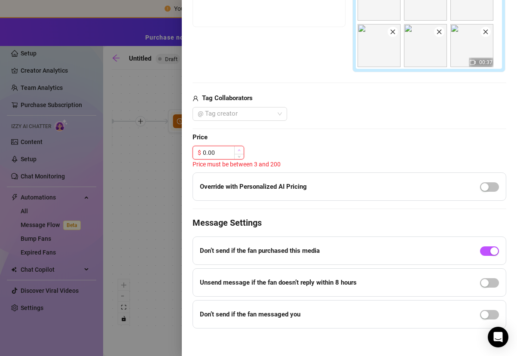
click at [238, 149] on icon "up" at bounding box center [238, 150] width 3 height 3
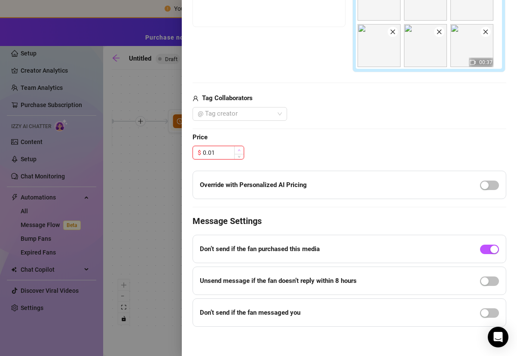
click at [238, 149] on icon "up" at bounding box center [238, 150] width 3 height 3
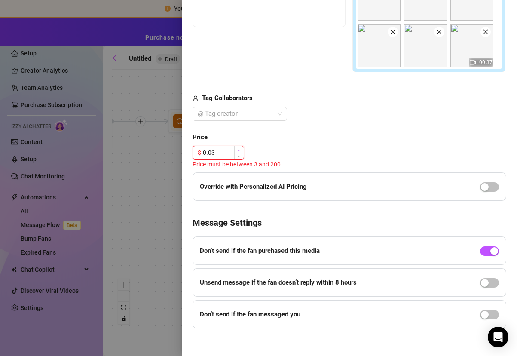
click at [238, 149] on icon "up" at bounding box center [238, 150] width 3 height 3
drag, startPoint x: 213, startPoint y: 149, endPoint x: 190, endPoint y: 149, distance: 22.3
click at [191, 149] on div "Event settings Send Message Cancel Save Edit Message General Settings 0 Sent Ed…" at bounding box center [349, 178] width 335 height 356
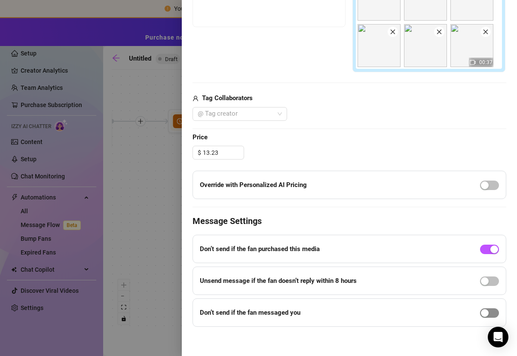
click at [486, 313] on span "button" at bounding box center [489, 312] width 19 height 9
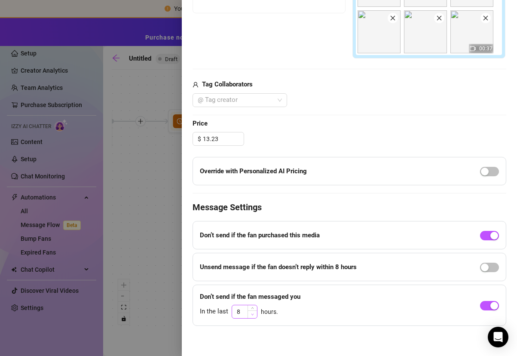
scroll to position [323, 0]
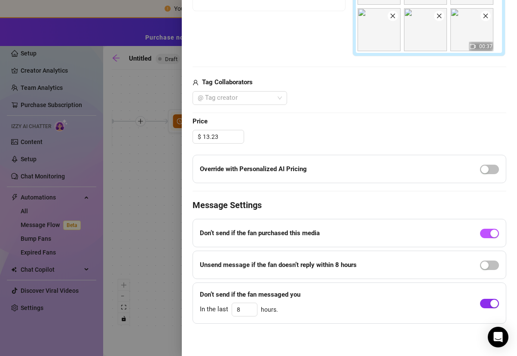
click at [481, 301] on span "button" at bounding box center [489, 302] width 19 height 9
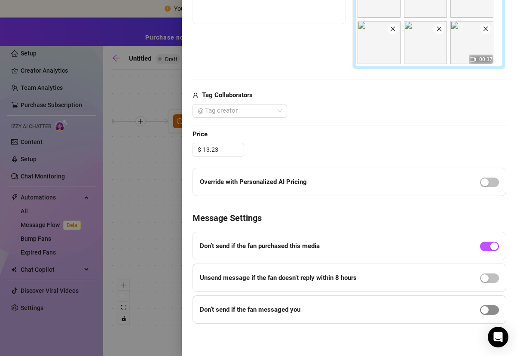
scroll to position [310, 0]
click at [484, 307] on span "button" at bounding box center [489, 309] width 19 height 9
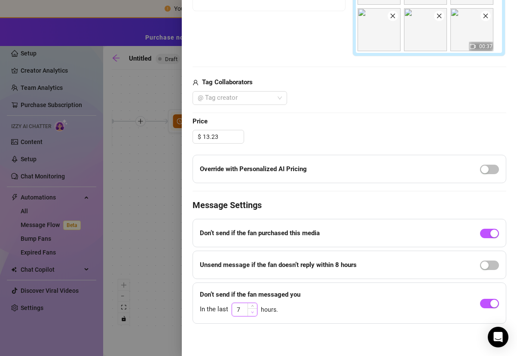
click at [252, 314] on span "Decrease Value" at bounding box center [251, 312] width 9 height 8
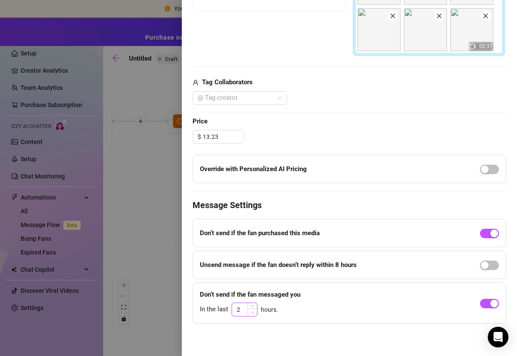
click at [252, 314] on span "Decrease Value" at bounding box center [251, 312] width 9 height 8
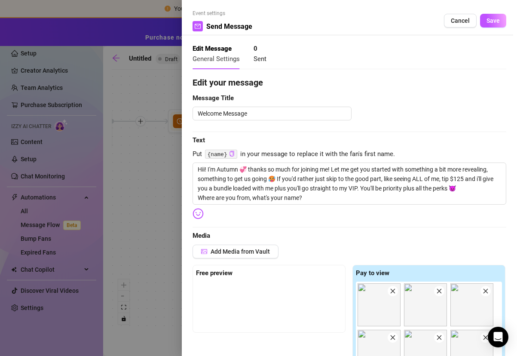
scroll to position [0, 0]
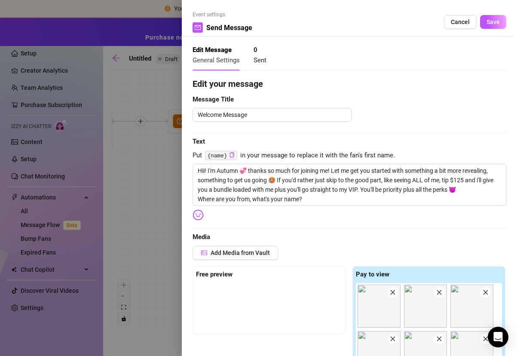
click at [258, 61] on span "Sent" at bounding box center [259, 60] width 13 height 8
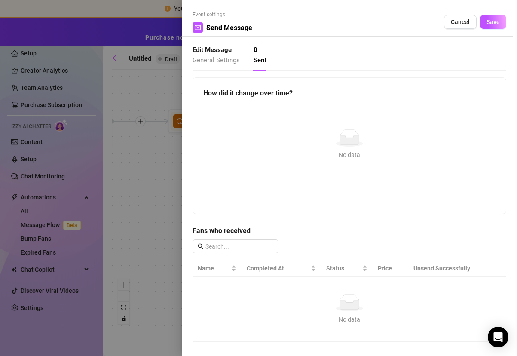
click at [231, 61] on span "General Settings" at bounding box center [215, 60] width 47 height 8
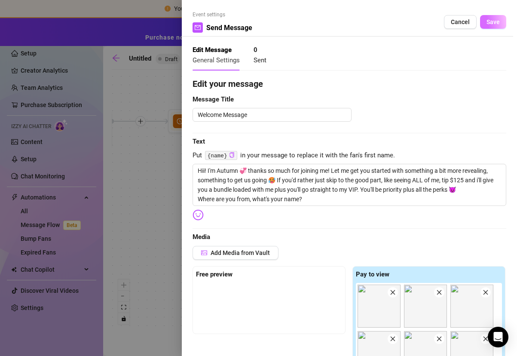
click at [480, 26] on button "Save" at bounding box center [493, 22] width 26 height 14
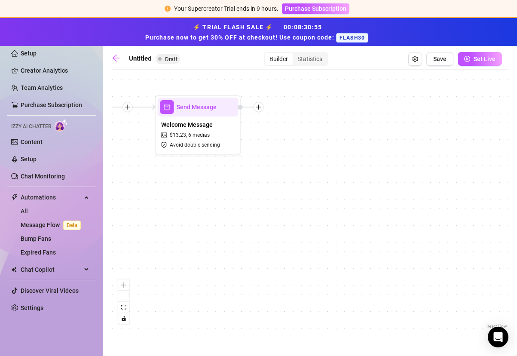
drag, startPoint x: 418, startPoint y: 202, endPoint x: 263, endPoint y: 188, distance: 155.7
click at [263, 188] on div "Send Message Welcome Message $ 13.23 , 6 medias Avoid double sending Wait for 4…" at bounding box center [310, 202] width 396 height 256
click at [260, 110] on icon "plus" at bounding box center [258, 107] width 6 height 6
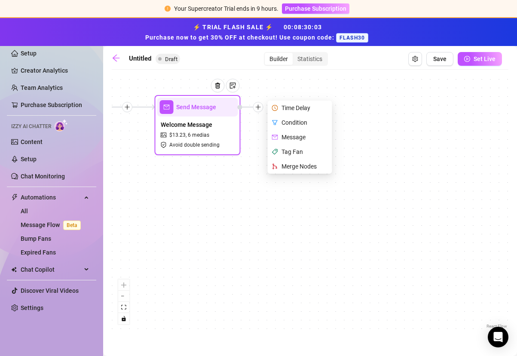
click at [293, 120] on div "Condition" at bounding box center [300, 122] width 63 height 15
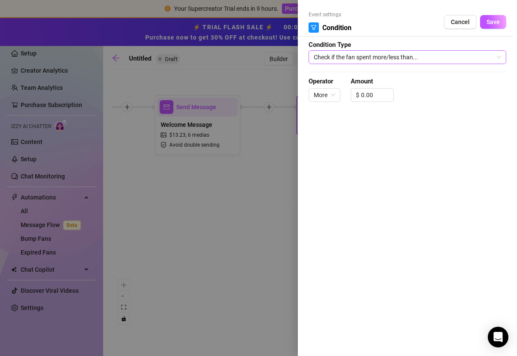
click at [373, 55] on span "Check if the fan spent more/less than..." at bounding box center [407, 57] width 187 height 13
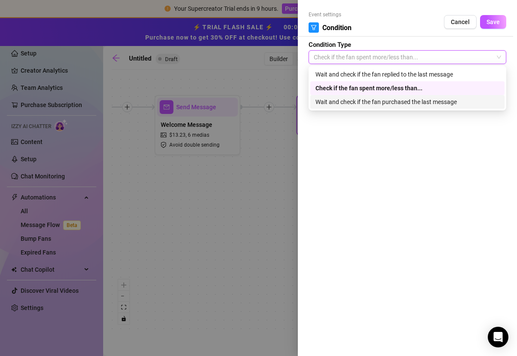
click at [370, 103] on div "Wait and check if the fan purchased the last message" at bounding box center [407, 101] width 184 height 9
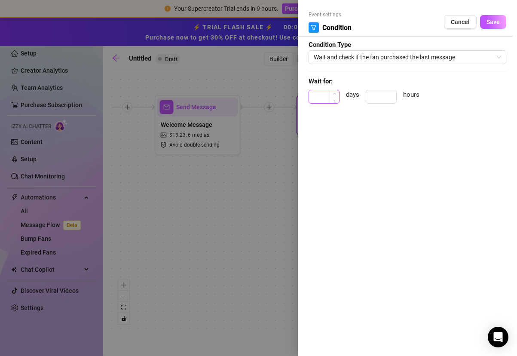
click at [329, 100] on input at bounding box center [324, 96] width 30 height 13
click at [369, 61] on span "Wait and check if the fan purchased the last message" at bounding box center [407, 57] width 187 height 13
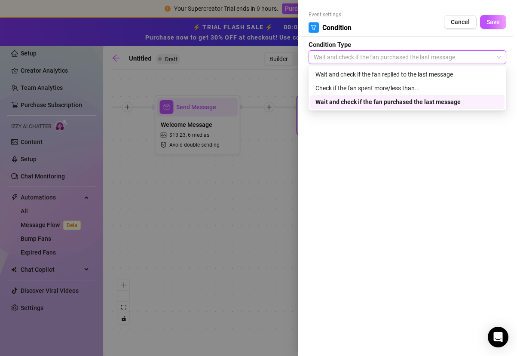
click at [369, 61] on span "Wait and check if the fan purchased the last message" at bounding box center [407, 57] width 187 height 13
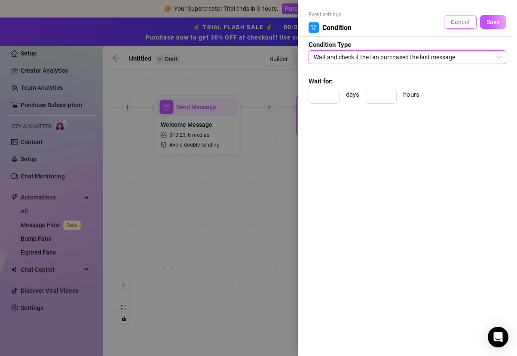
click at [464, 18] on span "Cancel" at bounding box center [460, 21] width 19 height 7
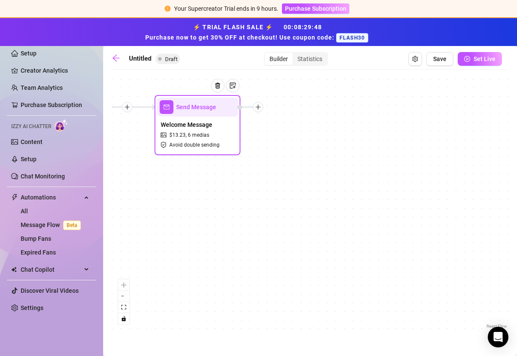
click at [258, 110] on div at bounding box center [258, 107] width 10 height 10
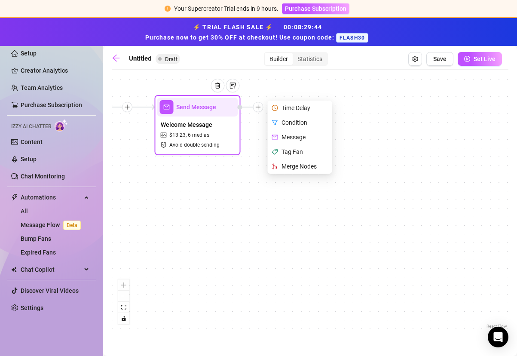
click at [301, 140] on div "Message" at bounding box center [300, 137] width 63 height 15
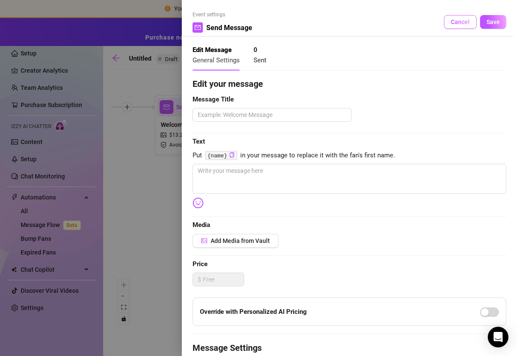
click at [451, 21] on span "Cancel" at bounding box center [460, 21] width 19 height 7
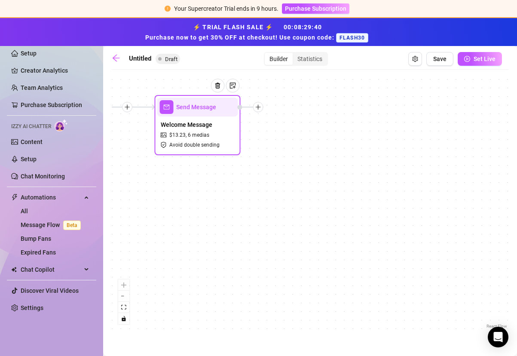
click at [261, 109] on div at bounding box center [258, 107] width 10 height 10
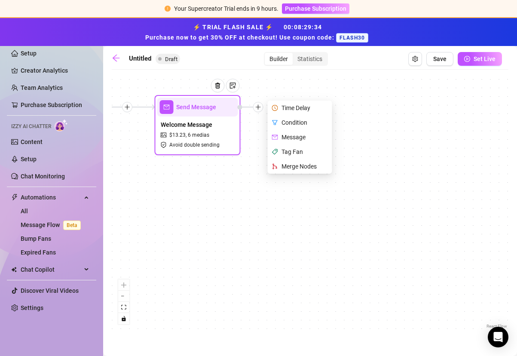
click at [300, 151] on div "Tag Fan" at bounding box center [300, 151] width 63 height 15
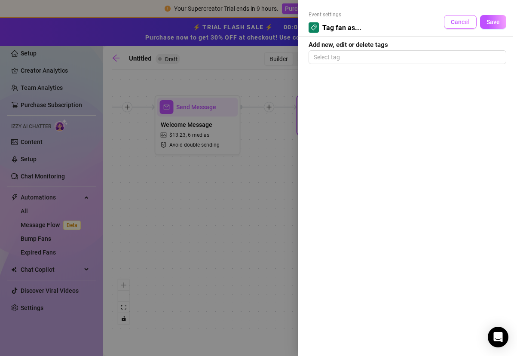
click at [458, 24] on span "Cancel" at bounding box center [460, 21] width 19 height 7
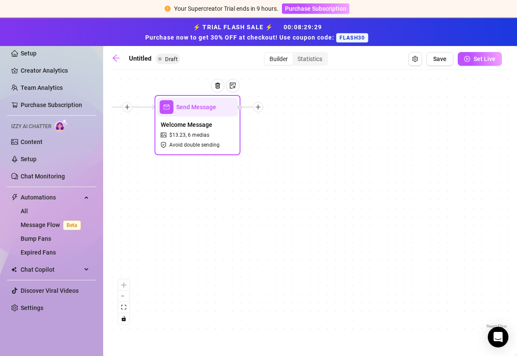
click at [259, 111] on div at bounding box center [258, 107] width 10 height 10
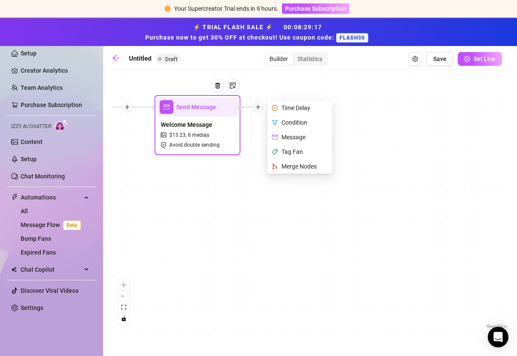
click at [293, 124] on div "Condition" at bounding box center [300, 122] width 63 height 15
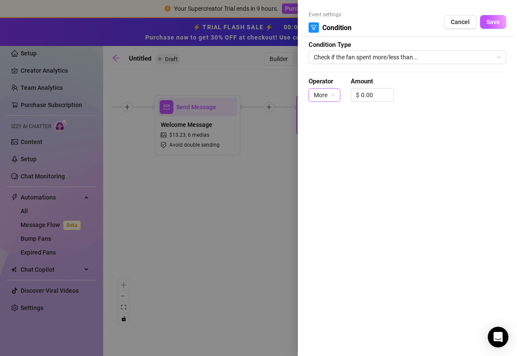
click at [332, 99] on span "More" at bounding box center [324, 94] width 21 height 13
click at [331, 109] on div "More" at bounding box center [324, 111] width 18 height 9
click at [385, 97] on span "Decrease Value" at bounding box center [388, 98] width 9 height 8
click at [389, 93] on span "Increase Value" at bounding box center [388, 92] width 9 height 8
click at [389, 93] on icon "up" at bounding box center [388, 92] width 3 height 3
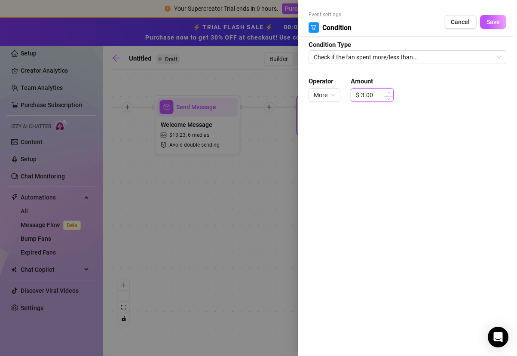
click at [389, 93] on icon "up" at bounding box center [388, 92] width 3 height 3
drag, startPoint x: 380, startPoint y: 93, endPoint x: 353, endPoint y: 93, distance: 27.1
click at [353, 93] on div "$ 5.00" at bounding box center [371, 95] width 43 height 14
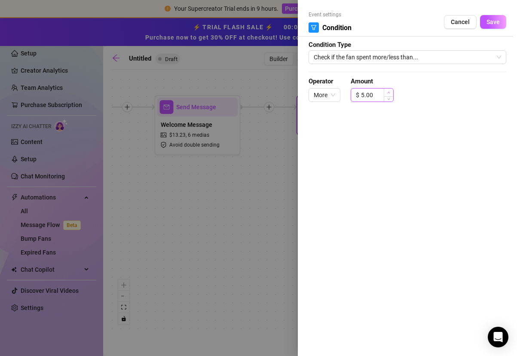
click button "Save" at bounding box center [493, 22] width 26 height 14
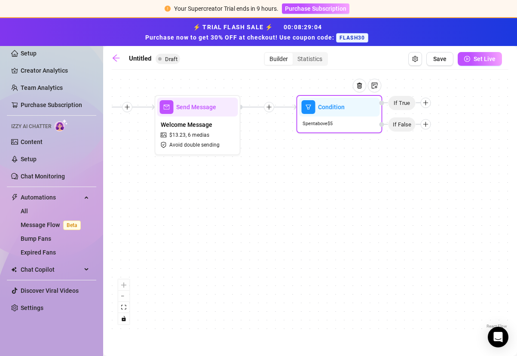
click at [366, 105] on div at bounding box center [362, 92] width 37 height 44
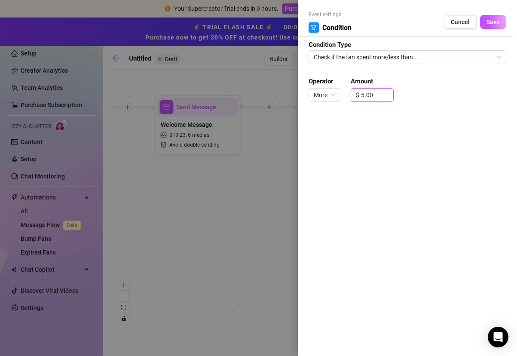
drag, startPoint x: 371, startPoint y: 96, endPoint x: 347, endPoint y: 93, distance: 24.7
click at [347, 93] on div "Operator More Amount $ 5.00" at bounding box center [407, 92] width 198 height 33
drag, startPoint x: 387, startPoint y: 94, endPoint x: 372, endPoint y: 94, distance: 15.5
click at [372, 94] on div "125.99" at bounding box center [377, 94] width 32 height 13
click at [386, 100] on span "Decrease Value" at bounding box center [388, 98] width 9 height 8
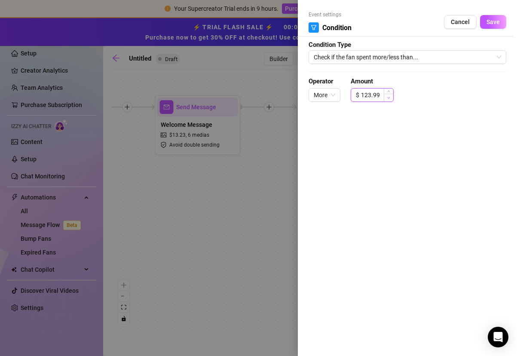
click at [386, 100] on span "Decrease Value" at bounding box center [388, 98] width 9 height 8
click at [387, 92] on icon "up" at bounding box center [388, 92] width 3 height 3
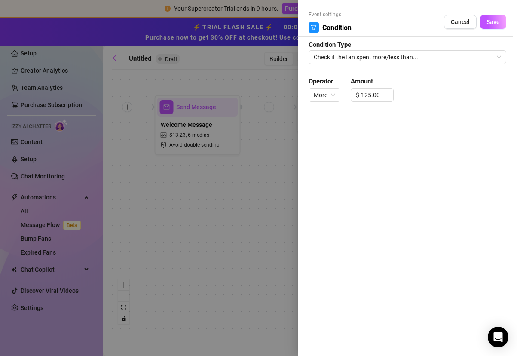
click at [412, 85] on div "Operator More Amount $ 125.00" at bounding box center [407, 92] width 198 height 33
click at [500, 21] on button "Save" at bounding box center [493, 22] width 26 height 14
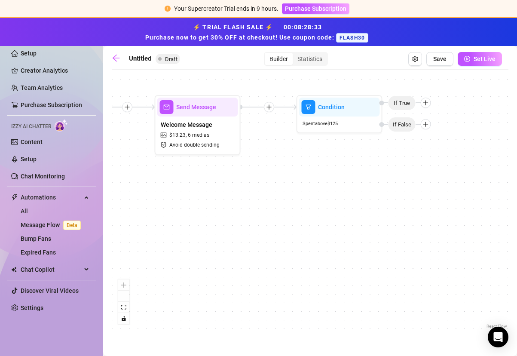
click at [269, 107] on icon "plus" at bounding box center [269, 107] width 6 height 6
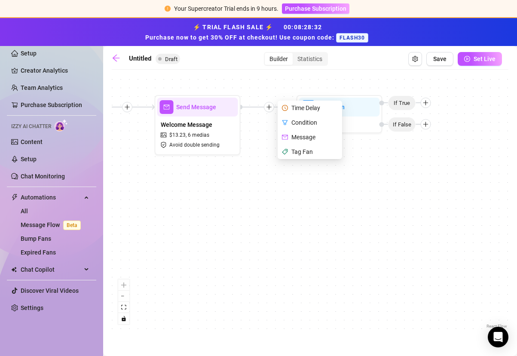
click at [290, 123] on div "Condition" at bounding box center [310, 122] width 63 height 15
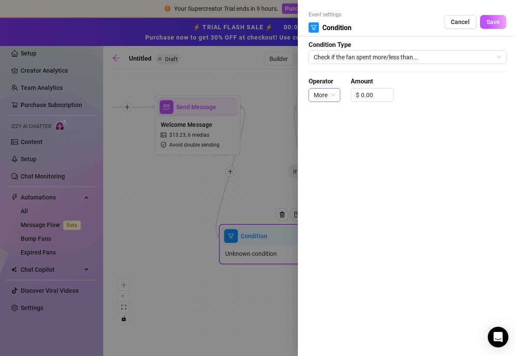
click at [325, 95] on span "More" at bounding box center [324, 94] width 21 height 13
click at [329, 128] on div "Less" at bounding box center [324, 125] width 18 height 9
click at [366, 96] on input "0.00" at bounding box center [375, 94] width 32 height 13
drag, startPoint x: 378, startPoint y: 95, endPoint x: 342, endPoint y: 94, distance: 35.6
click at [342, 94] on div "Operator Less Amount $ 0.00" at bounding box center [407, 92] width 198 height 33
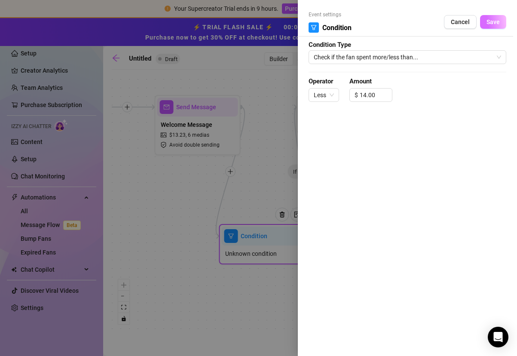
click at [489, 25] on span "Save" at bounding box center [492, 21] width 13 height 7
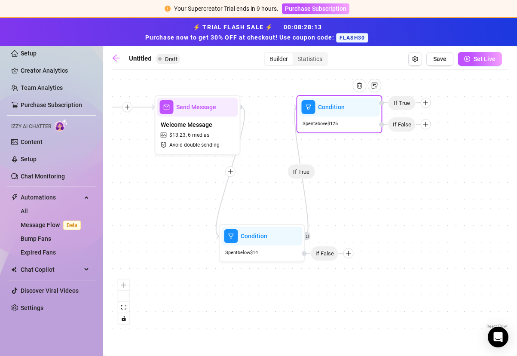
click at [430, 105] on div "If True" at bounding box center [405, 102] width 52 height 10
click at [424, 104] on icon "plus" at bounding box center [426, 103] width 6 height 6
click at [425, 104] on icon "plus" at bounding box center [425, 102] width 0 height 5
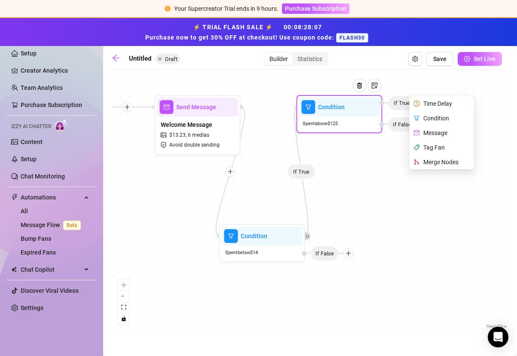
click at [446, 147] on div "Tag Fan" at bounding box center [442, 147] width 63 height 15
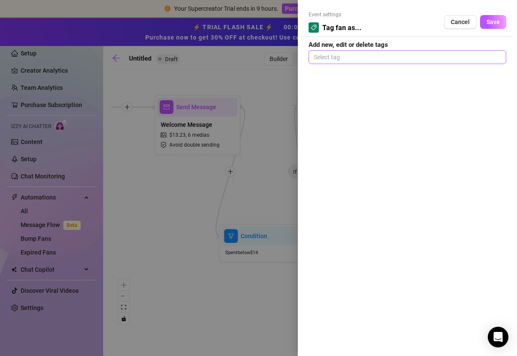
click at [368, 61] on div at bounding box center [407, 57] width 194 height 12
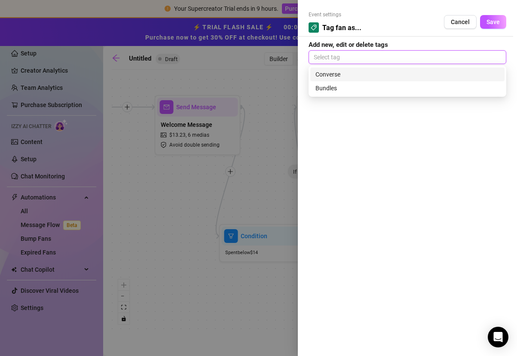
click at [368, 61] on div at bounding box center [407, 57] width 194 height 12
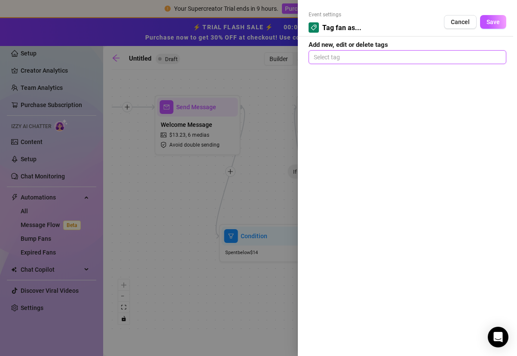
click at [368, 61] on div at bounding box center [407, 57] width 194 height 12
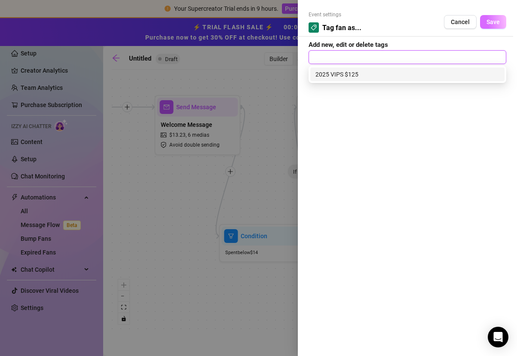
click at [493, 21] on span "Save" at bounding box center [492, 21] width 13 height 7
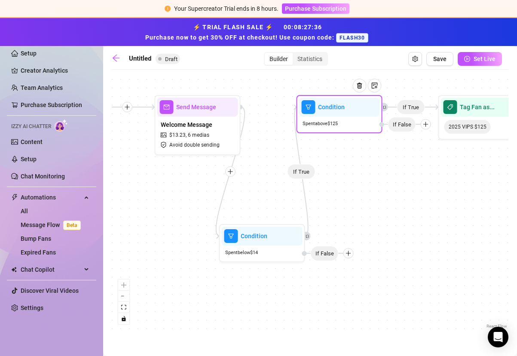
click at [427, 125] on icon "plus" at bounding box center [426, 124] width 6 height 6
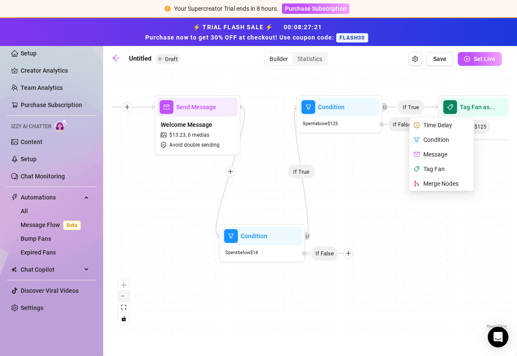
click at [124, 298] on button "zoom out" at bounding box center [123, 295] width 11 height 11
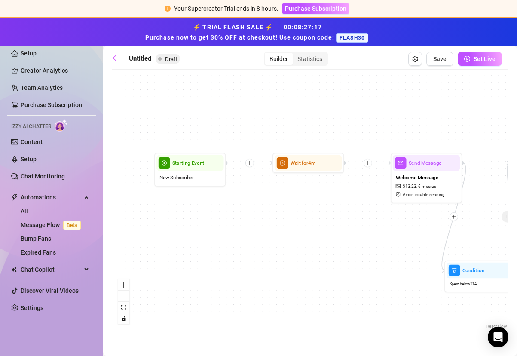
drag, startPoint x: 163, startPoint y: 220, endPoint x: 373, endPoint y: 260, distance: 213.8
click at [373, 260] on div "If True If True Tag Fan as... 2025 VIPS $125 Condition Spent below $ 14 If Fals…" at bounding box center [310, 202] width 396 height 256
click at [330, 163] on div at bounding box center [327, 150] width 31 height 37
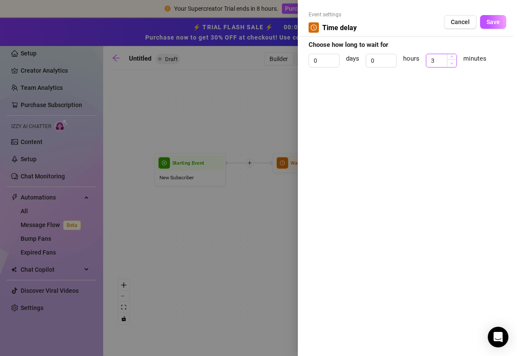
click at [451, 64] on icon "down" at bounding box center [451, 63] width 3 height 3
click at [490, 24] on span "Save" at bounding box center [492, 21] width 13 height 7
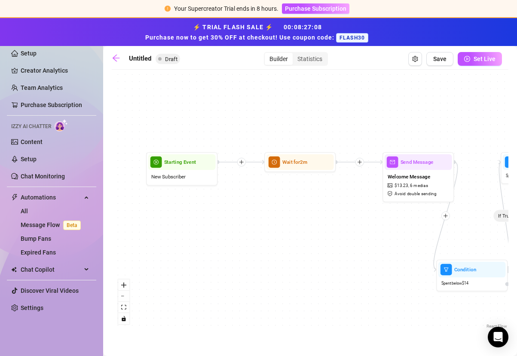
drag, startPoint x: 449, startPoint y: 98, endPoint x: 423, endPoint y: 96, distance: 26.3
click at [423, 96] on div "If True If True Tag Fan as... 2025 VIPS $125 Condition Spent below $ 14 If Fals…" at bounding box center [310, 202] width 396 height 256
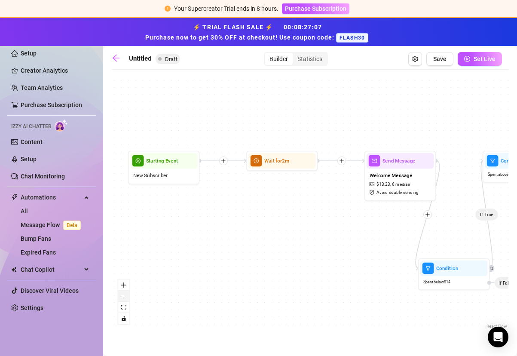
click at [127, 298] on button "zoom out" at bounding box center [123, 295] width 11 height 11
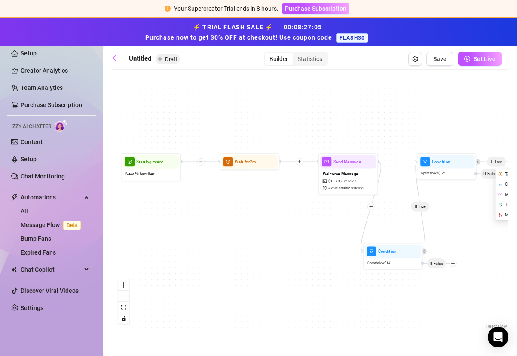
drag, startPoint x: 287, startPoint y: 248, endPoint x: 250, endPoint y: 242, distance: 37.4
click at [250, 242] on div "If True If True Tag Fan as... 2025 VIPS $125 Condition Spent below $ 14 If Fals…" at bounding box center [310, 202] width 396 height 256
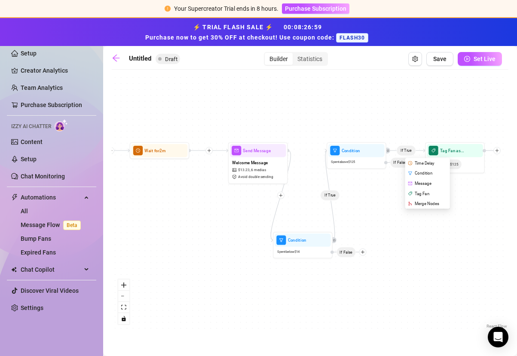
drag, startPoint x: 294, startPoint y: 237, endPoint x: 196, endPoint y: 224, distance: 98.8
click at [196, 224] on div "If True If True Tag Fan as... 2025 VIPS $125 Condition Spent below $ 14 If Fals…" at bounding box center [310, 202] width 396 height 256
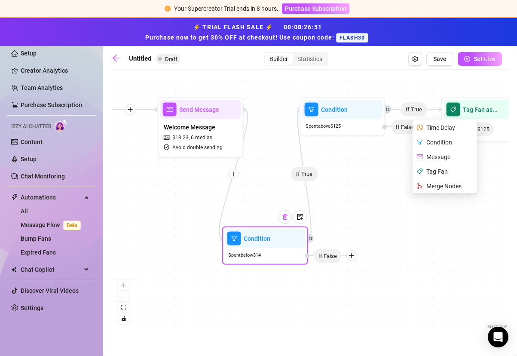
click at [287, 221] on div at bounding box center [285, 217] width 14 height 14
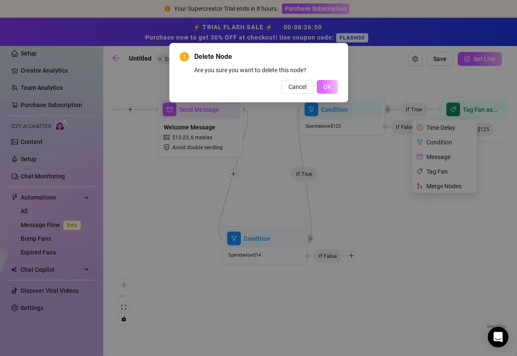
click at [328, 89] on span "OK" at bounding box center [327, 86] width 8 height 7
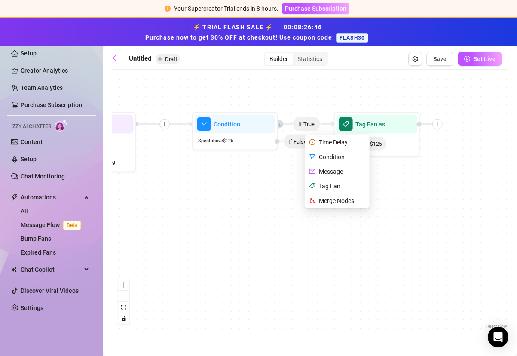
drag, startPoint x: 367, startPoint y: 166, endPoint x: 257, endPoint y: 180, distance: 111.3
click at [257, 180] on div "If True Tag Fan as... 2025 VIPS $125 Condition Spent above $ 125 Time Delay Con…" at bounding box center [310, 202] width 396 height 256
click at [266, 198] on div "If True Tag Fan as... 2025 VIPS $125 Condition Spent above $ 125 Time Delay Con…" at bounding box center [310, 202] width 396 height 256
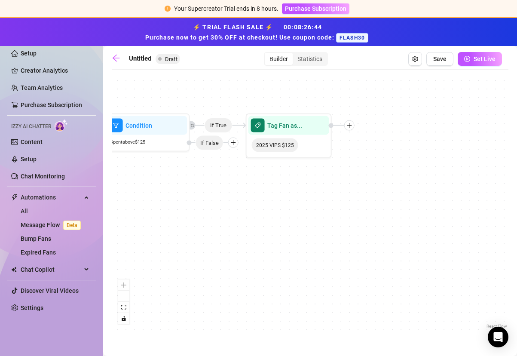
drag, startPoint x: 380, startPoint y: 192, endPoint x: 295, endPoint y: 193, distance: 85.0
click at [295, 193] on div "If True Tag Fan as... 2025 VIPS $125 Condition Spent above $ 125 If False Send …" at bounding box center [310, 202] width 396 height 256
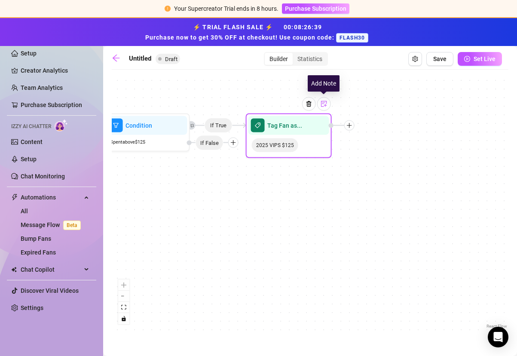
click at [323, 108] on div at bounding box center [324, 104] width 14 height 14
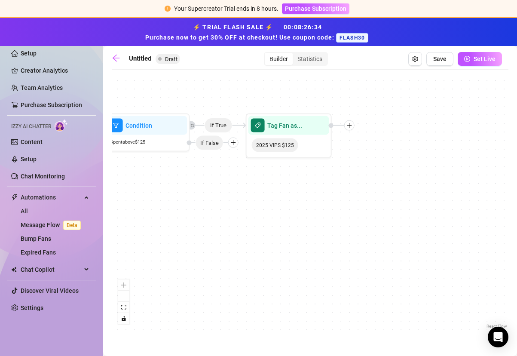
click at [328, 203] on div "If True Tag Fan as... 2025 VIPS $125 Condition Spent above $ 125 If False Send …" at bounding box center [310, 202] width 396 height 256
click at [350, 128] on div at bounding box center [349, 125] width 10 height 10
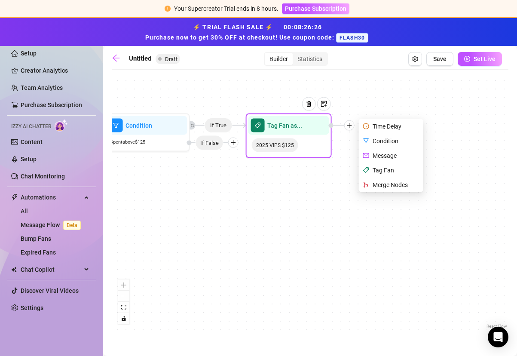
click at [398, 153] on div "Message" at bounding box center [391, 155] width 63 height 15
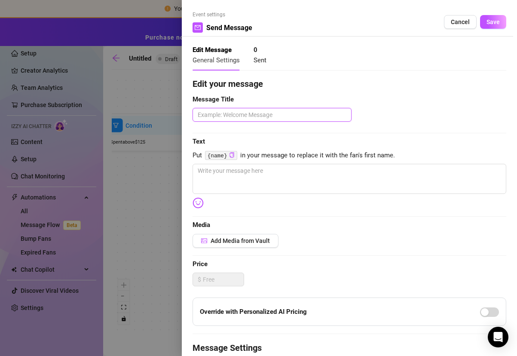
click at [336, 120] on textarea at bounding box center [271, 115] width 159 height 14
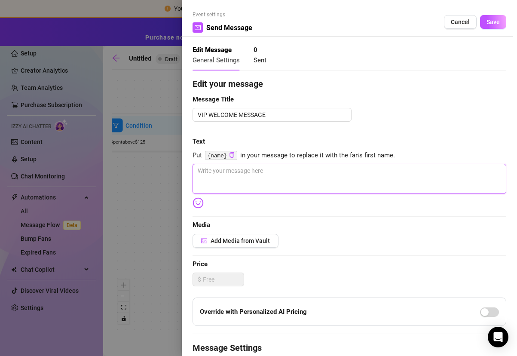
click at [366, 181] on textarea at bounding box center [349, 179] width 314 height 30
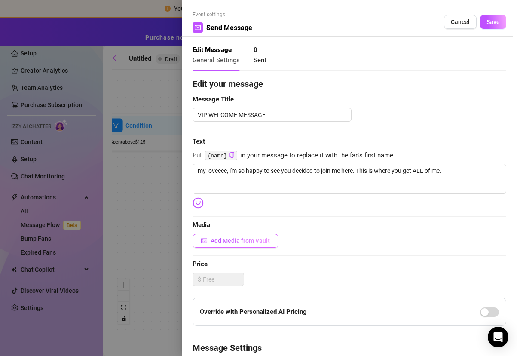
click at [269, 241] on span "Add Media from Vault" at bounding box center [239, 240] width 59 height 7
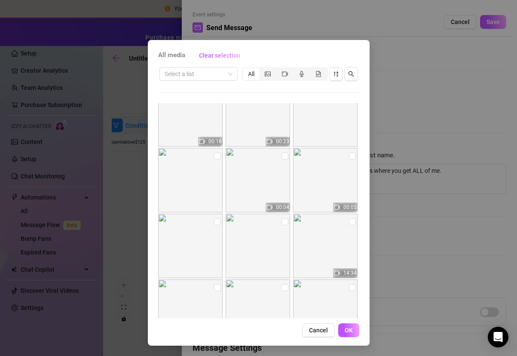
scroll to position [2610, 0]
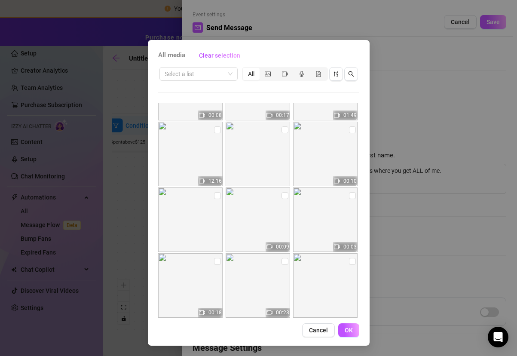
click at [256, 276] on img at bounding box center [257, 285] width 64 height 64
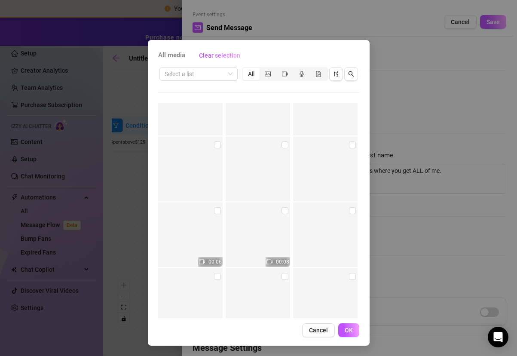
scroll to position [7525, 0]
click at [214, 209] on input "checkbox" at bounding box center [217, 208] width 7 height 7
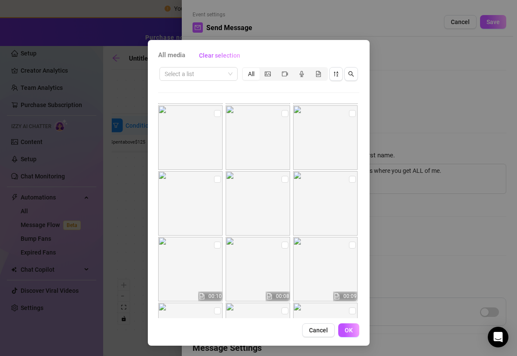
scroll to position [8462, 0]
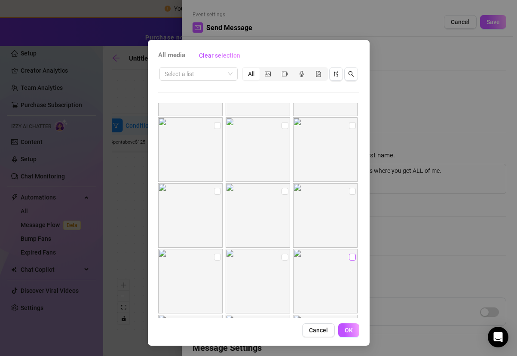
click at [349, 260] on label at bounding box center [352, 256] width 7 height 9
click at [349, 260] on input "checkbox" at bounding box center [352, 256] width 7 height 7
click at [348, 329] on span "OK" at bounding box center [348, 329] width 8 height 7
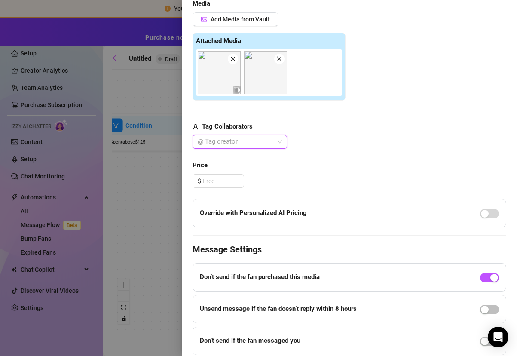
scroll to position [234, 0]
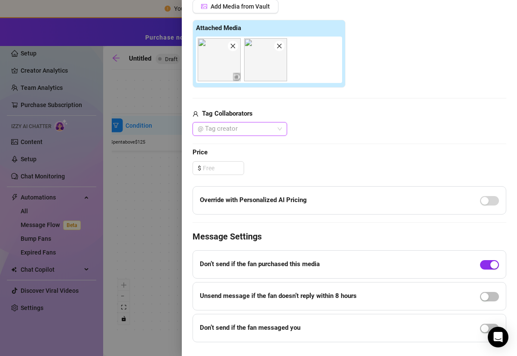
click at [480, 260] on span "button" at bounding box center [489, 264] width 19 height 9
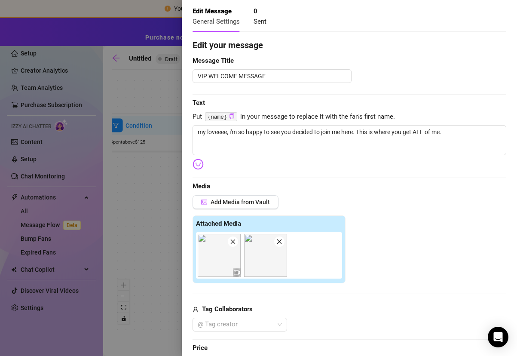
scroll to position [0, 0]
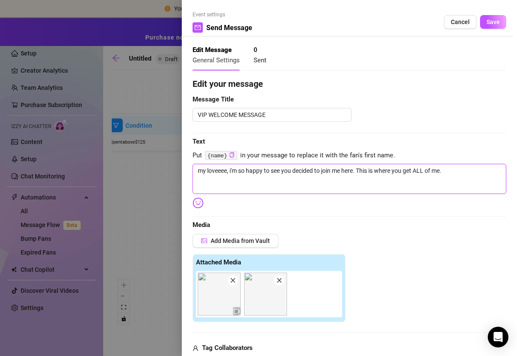
click at [466, 180] on textarea "my loveeee, i'm so happy to see you decided to join me here. This is where you …" at bounding box center [349, 179] width 314 height 30
click at [230, 174] on textarea "my loveeee, i'm so happy to see you decided to join me here. This is where you …" at bounding box center [349, 179] width 314 height 30
click at [439, 189] on textarea "my loveeee, thank you, i'm so happy to see you decided to join me here. This is…" at bounding box center [349, 179] width 314 height 30
click at [207, 170] on textarea "my loveeee, thank you, i'm so happy to see you decided to join me here. This is…" at bounding box center [349, 179] width 314 height 30
click at [329, 185] on textarea "My loveee, thank you, i'm so happy to see you decided to join me here. This is …" at bounding box center [349, 179] width 314 height 30
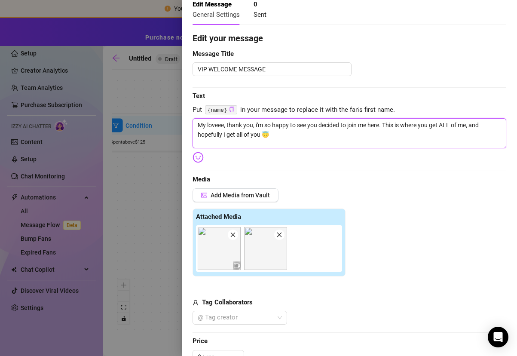
scroll to position [60, 0]
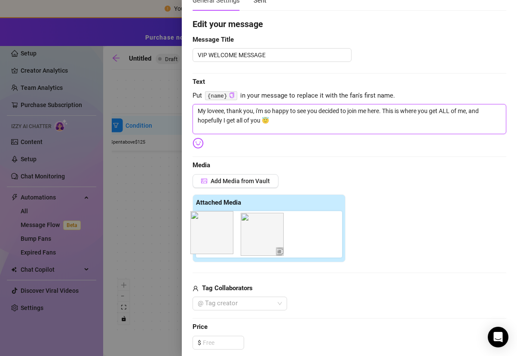
drag, startPoint x: 278, startPoint y: 247, endPoint x: 222, endPoint y: 244, distance: 56.3
click at [222, 244] on div at bounding box center [270, 234] width 149 height 46
click at [234, 222] on icon "close" at bounding box center [233, 220] width 5 height 5
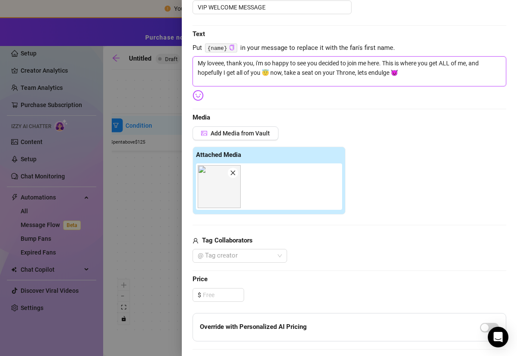
scroll to position [0, 0]
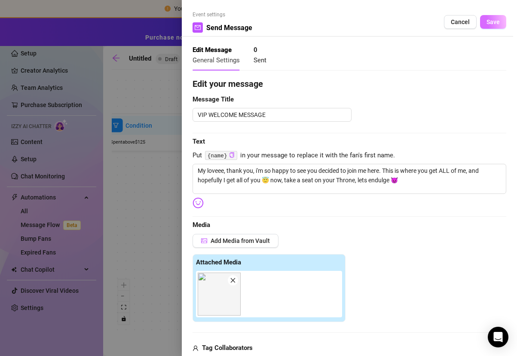
click at [486, 20] on span "Save" at bounding box center [492, 21] width 13 height 7
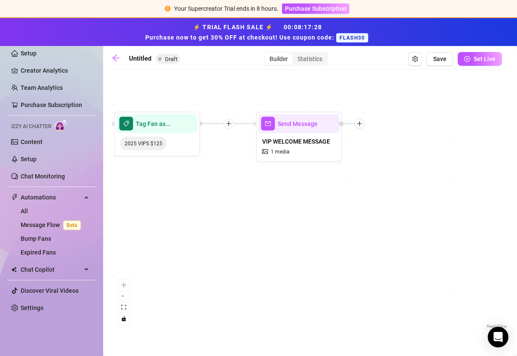
drag, startPoint x: 408, startPoint y: 198, endPoint x: 277, endPoint y: 196, distance: 131.4
click at [277, 196] on div "If True Send Message VIP WELCOME MESSAGE 1 media Tag Fan as... 2025 VIPS $125 C…" at bounding box center [310, 202] width 396 height 256
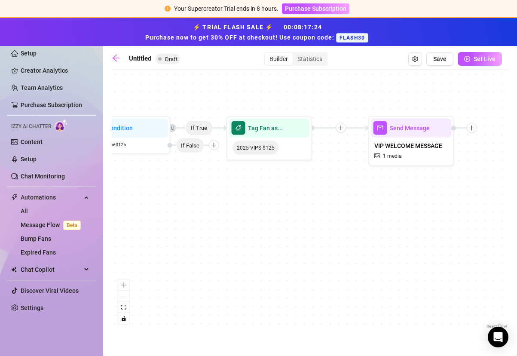
drag, startPoint x: 277, startPoint y: 196, endPoint x: 389, endPoint y: 201, distance: 112.2
click at [389, 201] on div "If True Send Message VIP WELCOME MESSAGE 1 media Tag Fan as... 2025 VIPS $125 C…" at bounding box center [310, 202] width 396 height 256
click at [159, 62] on input "Untitled" at bounding box center [172, 59] width 87 height 14
drag, startPoint x: 159, startPoint y: 62, endPoint x: 126, endPoint y: 57, distance: 33.0
click at [158, 60] on input "Untitled" at bounding box center [172, 59] width 87 height 14
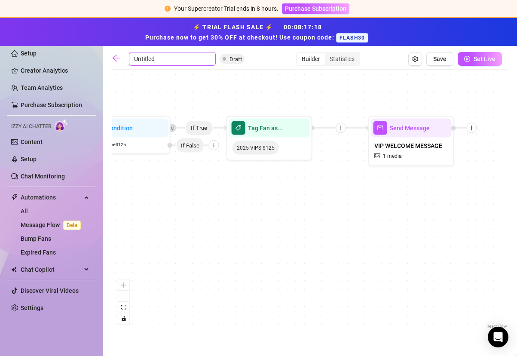
click at [158, 60] on input "Untitled" at bounding box center [172, 59] width 87 height 14
click at [442, 61] on span "Save" at bounding box center [439, 58] width 13 height 7
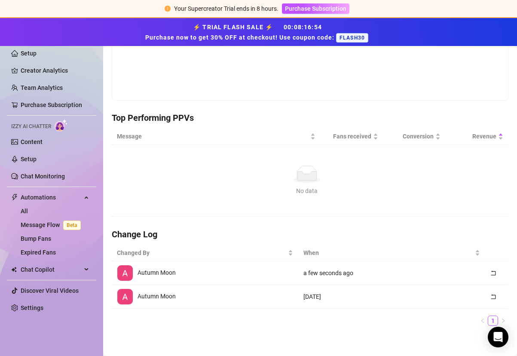
scroll to position [195, 0]
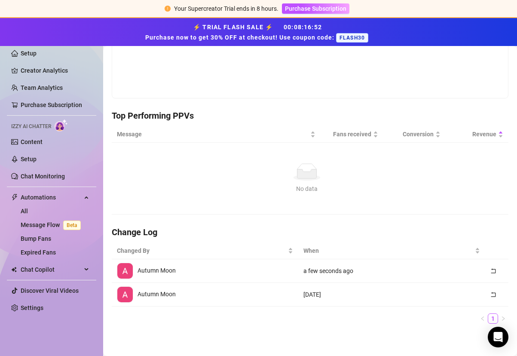
click at [381, 268] on td "a few seconds ago" at bounding box center [391, 271] width 186 height 24
click at [141, 268] on span "Autumn Moon" at bounding box center [156, 270] width 38 height 7
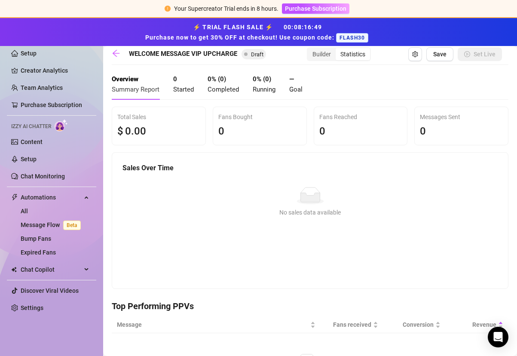
scroll to position [0, 0]
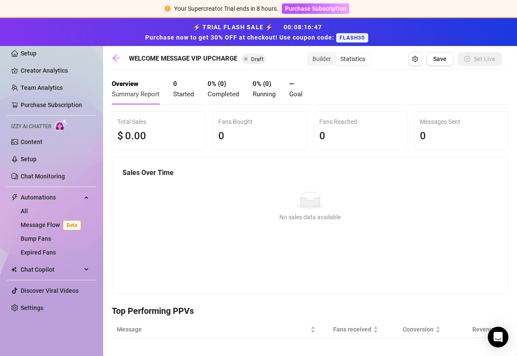
click at [177, 92] on span "Started" at bounding box center [183, 94] width 21 height 8
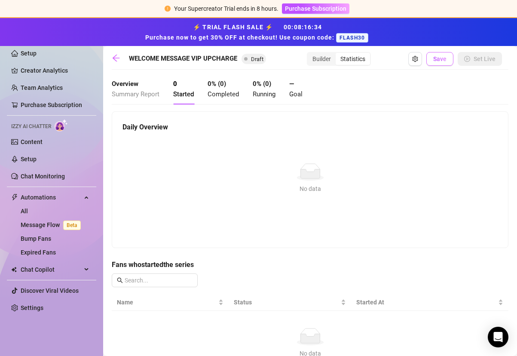
click at [444, 61] on button "Save" at bounding box center [439, 59] width 27 height 14
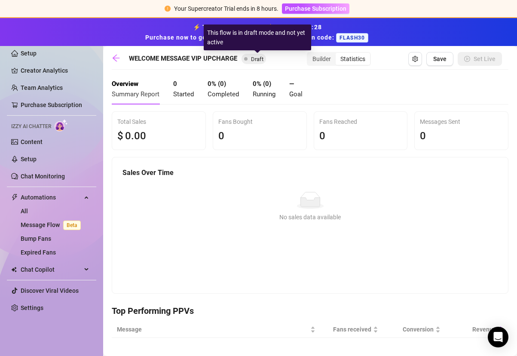
click at [258, 59] on span "Draft" at bounding box center [257, 59] width 12 height 6
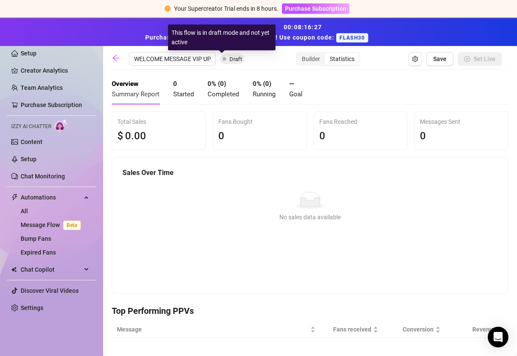
click at [229, 61] on span "Draft" at bounding box center [235, 59] width 12 height 6
click at [229, 60] on span "Draft" at bounding box center [235, 59] width 12 height 6
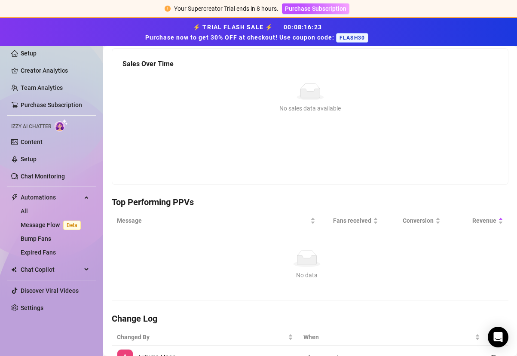
scroll to position [195, 0]
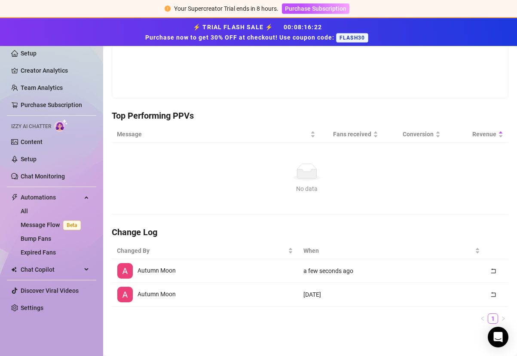
drag, startPoint x: 473, startPoint y: 270, endPoint x: 463, endPoint y: 270, distance: 10.3
click at [473, 270] on td "a few seconds ago" at bounding box center [391, 271] width 186 height 24
click at [159, 268] on span "Autumn Moon" at bounding box center [156, 270] width 38 height 7
click at [119, 270] on img at bounding box center [124, 270] width 15 height 15
click at [81, 225] on link "Message Flow Beta" at bounding box center [53, 224] width 64 height 7
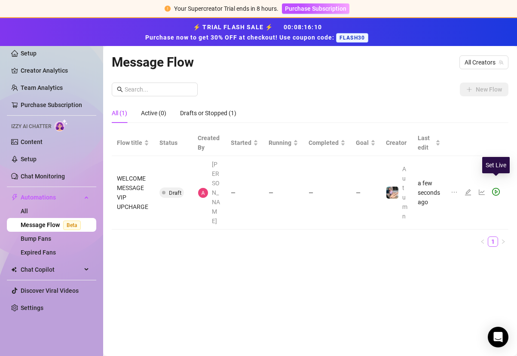
click at [494, 188] on icon "play-circle" at bounding box center [496, 192] width 8 height 8
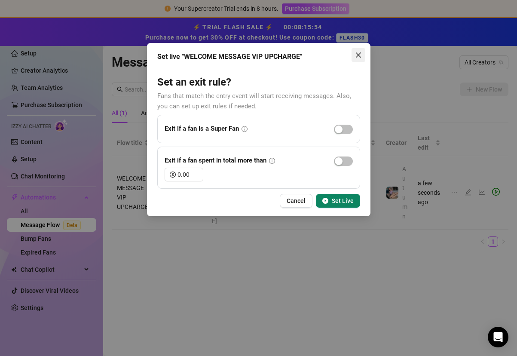
click at [360, 55] on icon "close" at bounding box center [358, 55] width 7 height 7
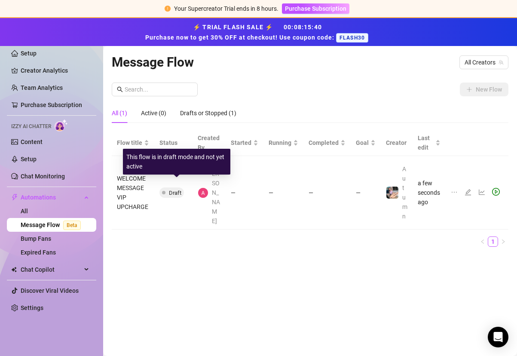
click at [173, 189] on span "Draft" at bounding box center [175, 192] width 12 height 6
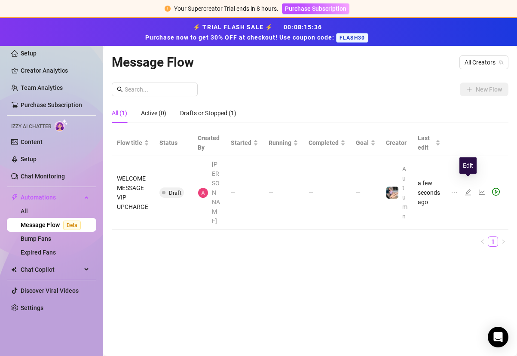
click at [469, 189] on icon "edit" at bounding box center [467, 192] width 7 height 7
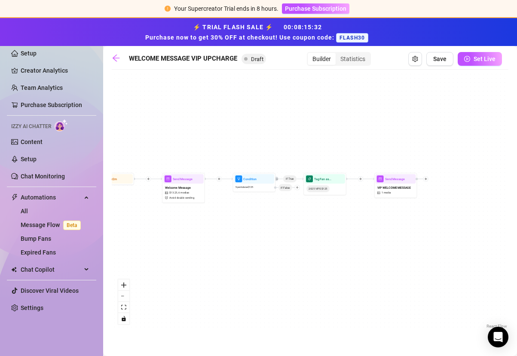
drag, startPoint x: 475, startPoint y: 175, endPoint x: 350, endPoint y: 146, distance: 127.8
click at [350, 146] on div "If True Send Message VIP WELCOME MESSAGE 1 media Tag Fan as... 2025 VIPS $125 C…" at bounding box center [310, 202] width 396 height 256
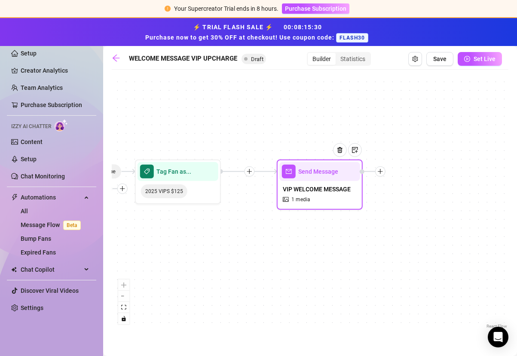
click at [382, 170] on icon "plus" at bounding box center [380, 171] width 6 height 6
click at [416, 232] on div "Merge Nodes" at bounding box center [422, 230] width 63 height 15
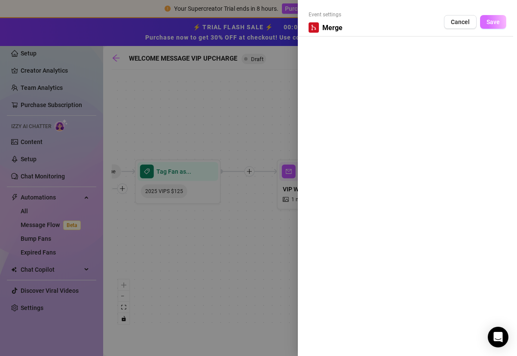
click at [492, 20] on span "Save" at bounding box center [492, 21] width 13 height 7
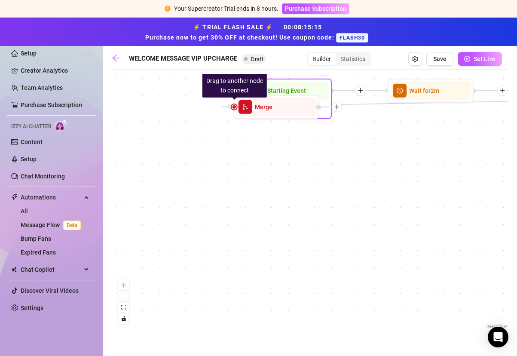
drag, startPoint x: 504, startPoint y: 175, endPoint x: 319, endPoint y: 112, distance: 195.7
click at [319, 112] on div "Drag to another node to connect Merge Send Message VIP WELCOME MESSAGE 1 media …" at bounding box center [444, 207] width 396 height 256
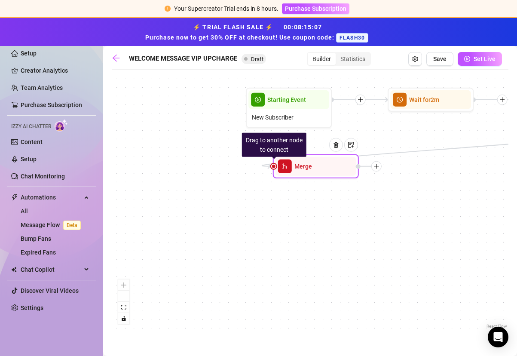
drag, startPoint x: 283, startPoint y: 109, endPoint x: 369, endPoint y: 180, distance: 112.3
click at [358, 173] on div at bounding box center [338, 151] width 37 height 44
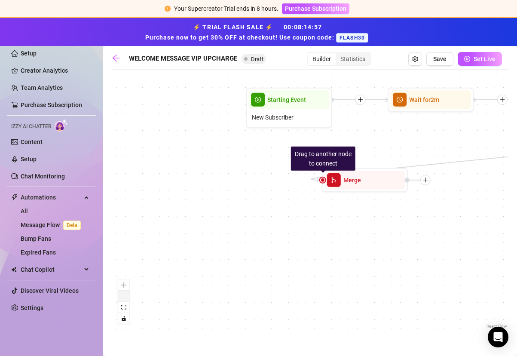
click at [127, 301] on button "zoom out" at bounding box center [123, 295] width 11 height 11
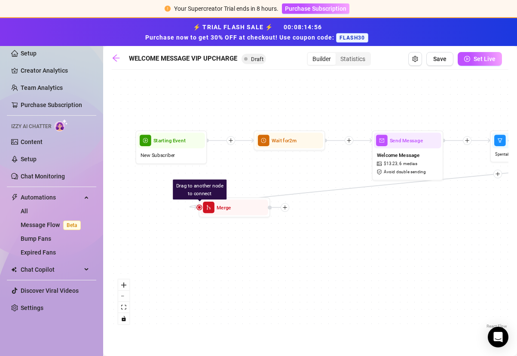
drag, startPoint x: 336, startPoint y: 276, endPoint x: 215, endPoint y: 299, distance: 123.4
click at [215, 299] on div "If True Drag to another node to connect Merge Send Message VIP WELCOME MESSAGE …" at bounding box center [310, 202] width 396 height 256
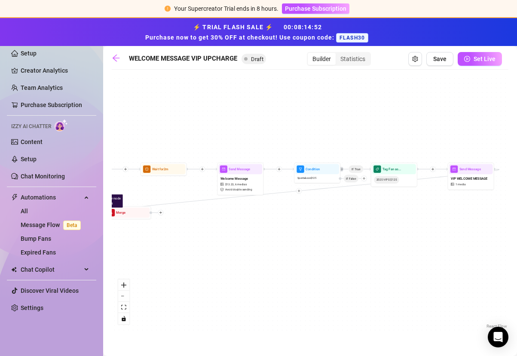
drag, startPoint x: 366, startPoint y: 271, endPoint x: 255, endPoint y: 252, distance: 112.9
click at [255, 252] on div "If True Drag to another node to connect Merge Send Message VIP WELCOME MESSAGE …" at bounding box center [310, 202] width 396 height 256
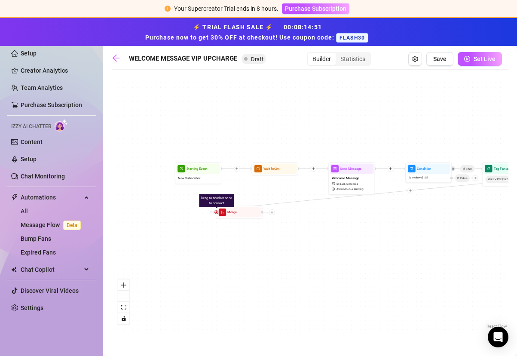
drag, startPoint x: 258, startPoint y: 250, endPoint x: 369, endPoint y: 250, distance: 111.2
click at [369, 250] on div "If True Drag to another node to connect Merge Send Message VIP WELCOME MESSAGE …" at bounding box center [310, 202] width 396 height 256
click at [251, 203] on div at bounding box center [249, 199] width 7 height 7
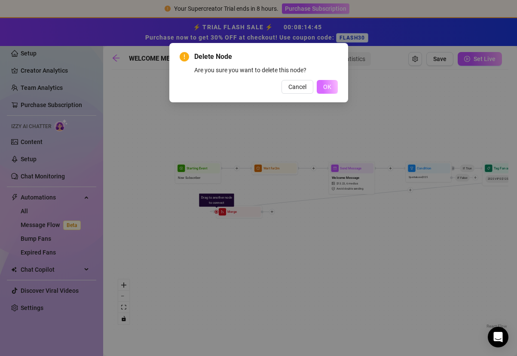
click at [331, 92] on button "OK" at bounding box center [327, 87] width 21 height 14
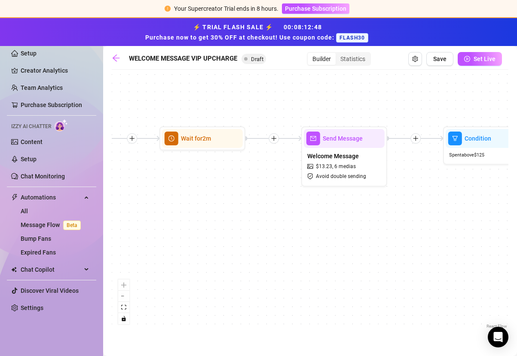
drag, startPoint x: 318, startPoint y: 216, endPoint x: 196, endPoint y: 213, distance: 122.4
click at [197, 213] on div "If True Send Message VIP WELCOME MESSAGE 1 media Tag Fan as... 2025 VIPS $125 C…" at bounding box center [310, 202] width 396 height 256
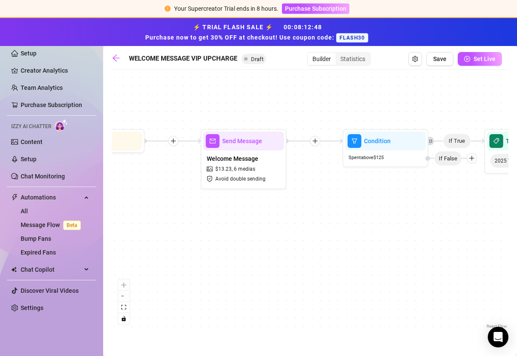
drag, startPoint x: 353, startPoint y: 205, endPoint x: 163, endPoint y: 208, distance: 189.8
click at [163, 208] on div "If True Send Message VIP WELCOME MESSAGE 1 media Tag Fan as... 2025 VIPS $125 C…" at bounding box center [310, 202] width 396 height 256
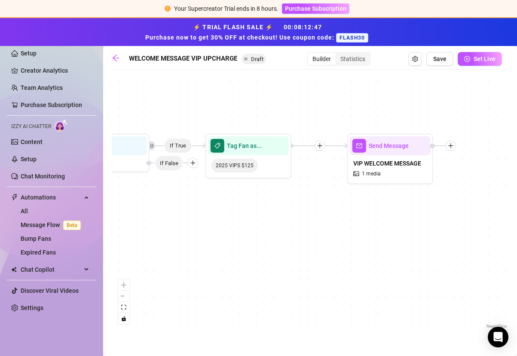
drag, startPoint x: 354, startPoint y: 210, endPoint x: 171, endPoint y: 213, distance: 183.4
click at [171, 213] on div "If True Send Message VIP WELCOME MESSAGE 1 media Tag Fan as... 2025 VIPS $125 C…" at bounding box center [310, 202] width 396 height 256
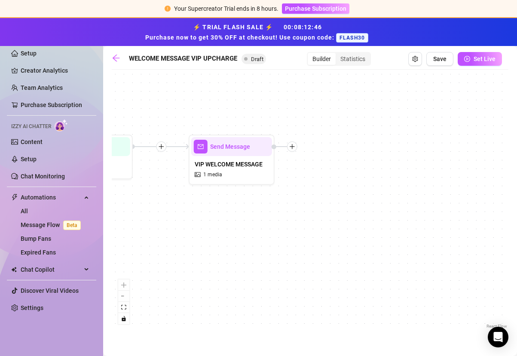
drag, startPoint x: 344, startPoint y: 225, endPoint x: 185, endPoint y: 225, distance: 158.5
click at [185, 225] on div "If True Send Message VIP WELCOME MESSAGE 1 media Tag Fan as... 2025 VIPS $125 C…" at bounding box center [310, 202] width 396 height 256
click at [292, 153] on div "If True Send Message VIP WELCOME MESSAGE 1 media Tag Fan as... 2025 VIPS $125 C…" at bounding box center [310, 202] width 396 height 256
click at [294, 146] on icon "plus" at bounding box center [291, 146] width 5 height 0
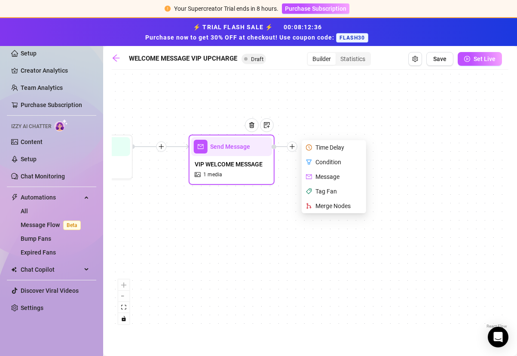
click at [338, 205] on div "Merge Nodes" at bounding box center [334, 205] width 63 height 15
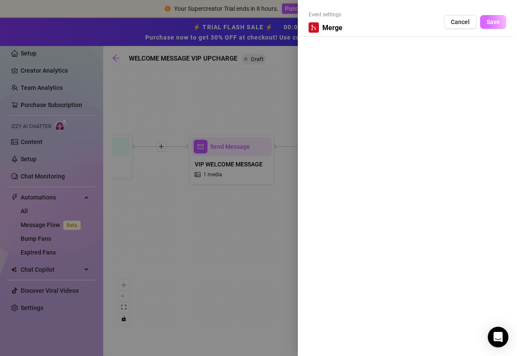
click at [499, 20] on span "Save" at bounding box center [492, 21] width 13 height 7
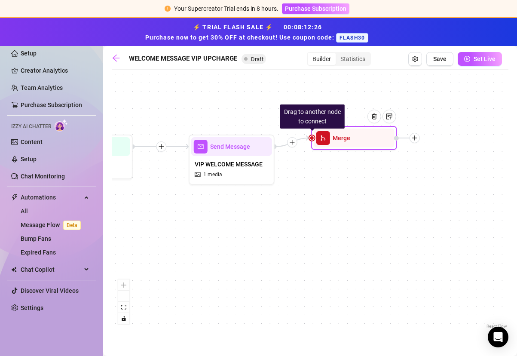
drag, startPoint x: 434, startPoint y: 147, endPoint x: 414, endPoint y: 139, distance: 20.8
click at [414, 139] on icon "plus" at bounding box center [414, 138] width 6 height 6
click at [417, 137] on icon "plus" at bounding box center [414, 137] width 5 height 0
click at [443, 196] on div "Merge Nodes" at bounding box center [457, 197] width 63 height 15
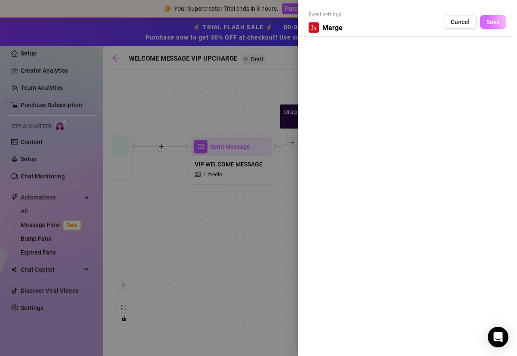
click at [495, 21] on span "Save" at bounding box center [492, 21] width 13 height 7
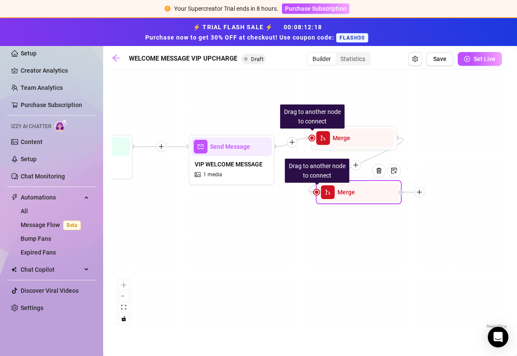
drag, startPoint x: 475, startPoint y: 136, endPoint x: 342, endPoint y: 187, distance: 142.6
click at [342, 187] on div "Merge" at bounding box center [358, 192] width 81 height 19
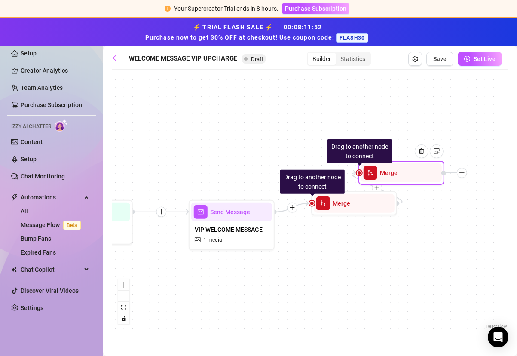
drag, startPoint x: 420, startPoint y: 195, endPoint x: 463, endPoint y: 176, distance: 46.5
click at [463, 176] on div at bounding box center [462, 172] width 10 height 10
click at [444, 223] on div "If True Drag to another node to connect Merge Drag to another node to connect M…" at bounding box center [310, 202] width 396 height 256
click at [441, 59] on span "Save" at bounding box center [439, 58] width 13 height 7
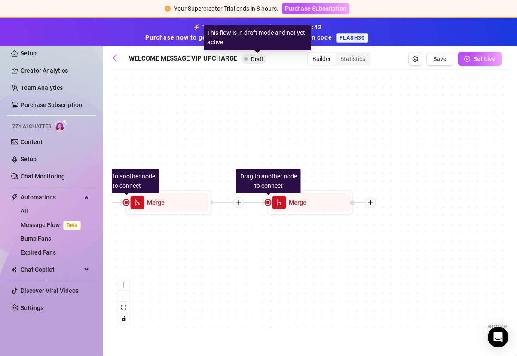
click at [260, 60] on span "Draft" at bounding box center [257, 59] width 12 height 6
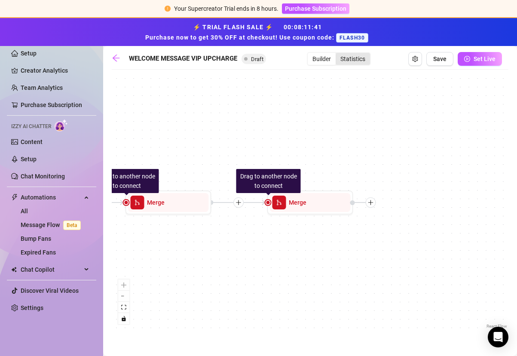
click at [354, 61] on div "Statistics" at bounding box center [352, 59] width 34 height 12
click at [338, 54] on input "Statistics" at bounding box center [338, 54] width 0 height 0
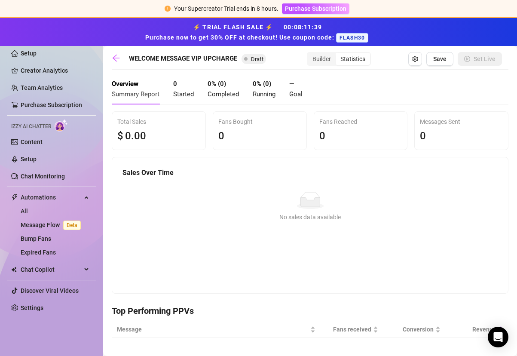
scroll to position [195, 0]
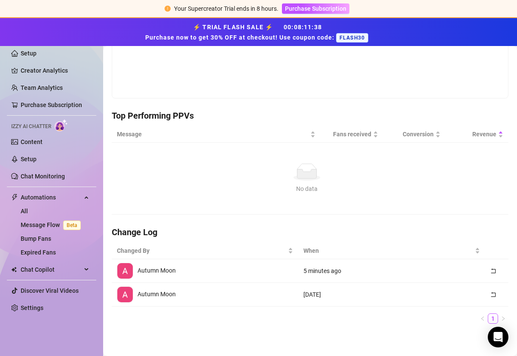
click at [380, 267] on td "5 minutes ago" at bounding box center [391, 271] width 186 height 24
drag, startPoint x: 288, startPoint y: 276, endPoint x: 263, endPoint y: 274, distance: 24.5
click at [287, 276] on div "Autumn Moon" at bounding box center [205, 270] width 176 height 16
click at [204, 274] on div "Autumn Moon" at bounding box center [205, 270] width 176 height 16
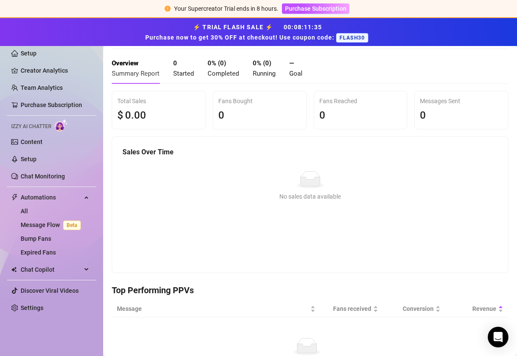
scroll to position [0, 0]
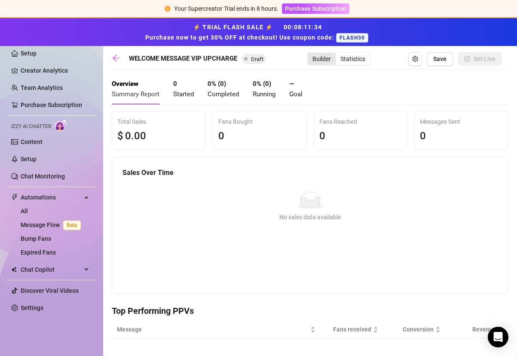
click at [323, 58] on div "Builder" at bounding box center [321, 59] width 28 height 12
click at [310, 54] on input "Builder" at bounding box center [310, 54] width 0 height 0
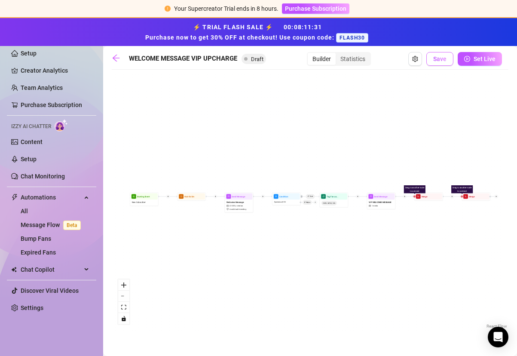
click at [438, 61] on span "Save" at bounding box center [439, 58] width 13 height 7
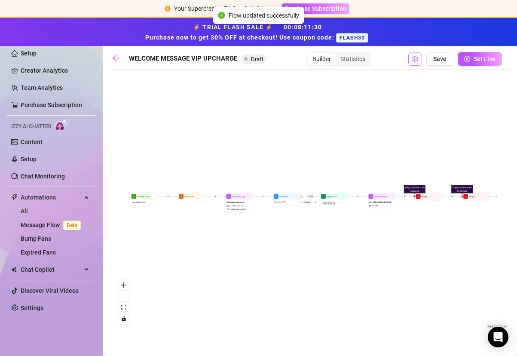
click at [414, 59] on icon "setting" at bounding box center [415, 59] width 6 height 6
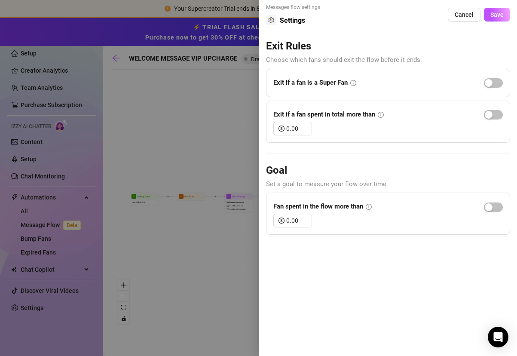
click at [203, 89] on div at bounding box center [258, 178] width 517 height 356
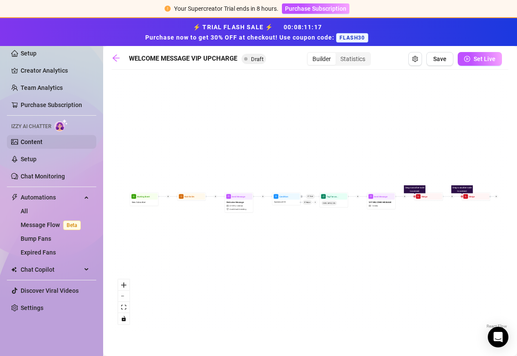
click at [43, 145] on link "Content" at bounding box center [32, 141] width 22 height 7
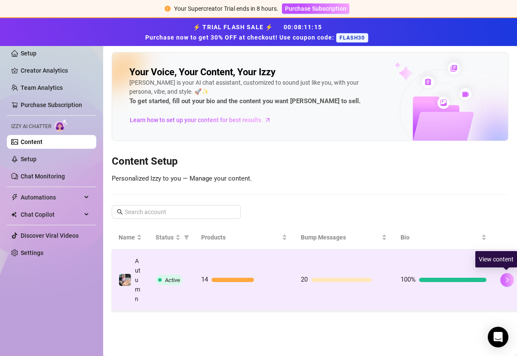
click at [502, 281] on button "button" at bounding box center [507, 280] width 14 height 14
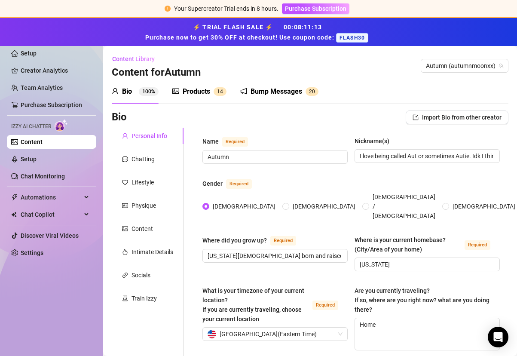
click at [280, 88] on div "Bump Messages" at bounding box center [276, 91] width 52 height 10
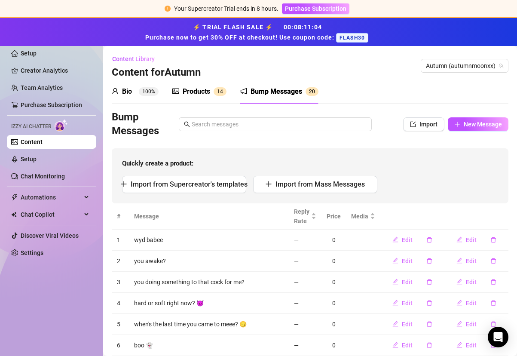
click at [189, 94] on div "Products" at bounding box center [196, 91] width 27 height 10
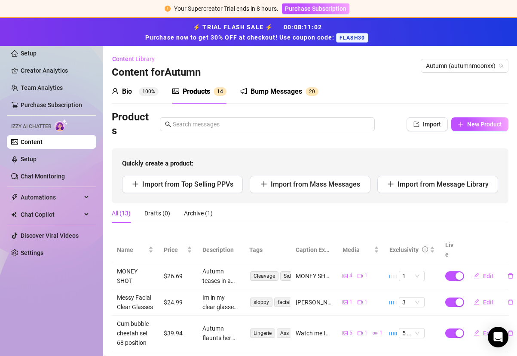
click at [122, 94] on div "Bio" at bounding box center [127, 91] width 10 height 10
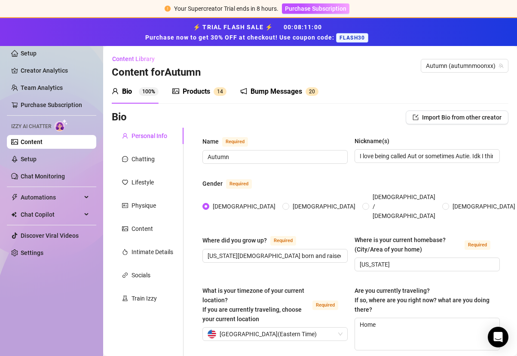
click at [261, 91] on div "Bump Messages" at bounding box center [276, 91] width 52 height 10
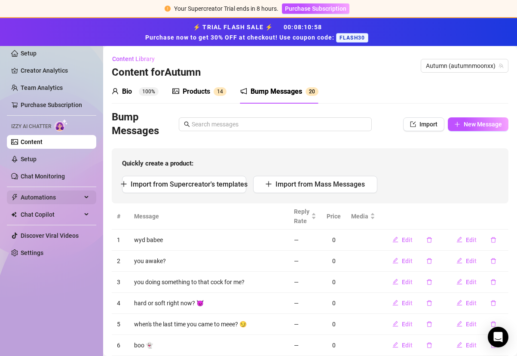
click at [81, 196] on span "Automations" at bounding box center [51, 197] width 61 height 14
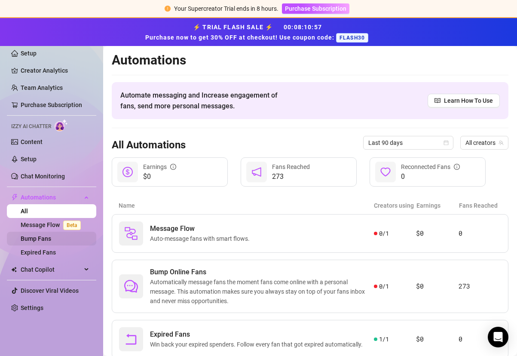
click at [51, 242] on link "Bump Fans" at bounding box center [36, 238] width 30 height 7
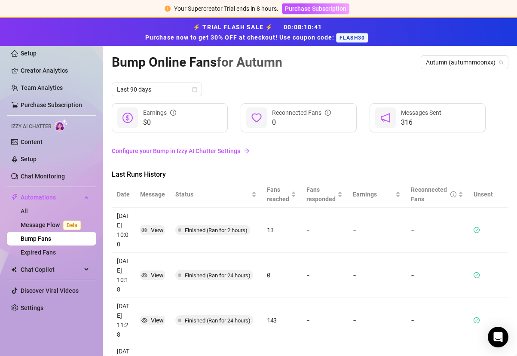
click at [205, 231] on span "Finished (Ran for 2 hours)" at bounding box center [216, 230] width 63 height 6
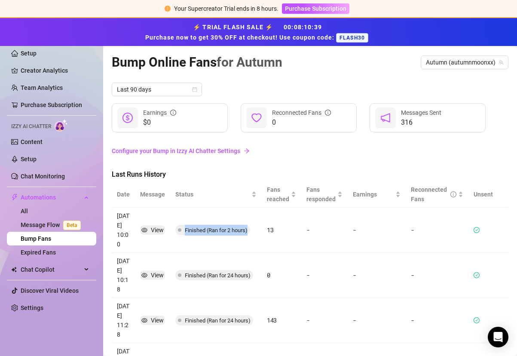
click at [205, 231] on span "Finished (Ran for 2 hours)" at bounding box center [216, 230] width 63 height 6
click at [207, 152] on link "Configure your Bump in Izzy AI Chatter Settings" at bounding box center [310, 150] width 396 height 9
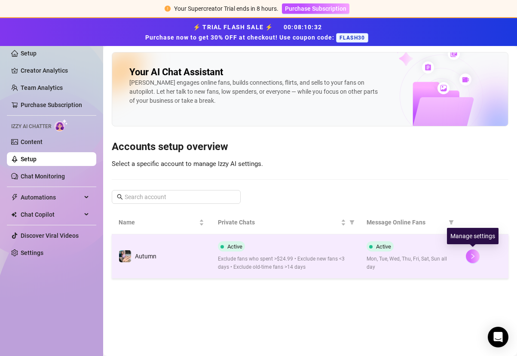
click at [471, 258] on icon "right" at bounding box center [472, 256] width 6 height 6
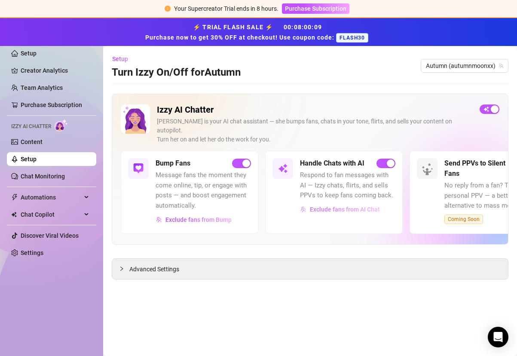
click at [351, 206] on span "Exclude fans from AI Chat" at bounding box center [345, 209] width 70 height 7
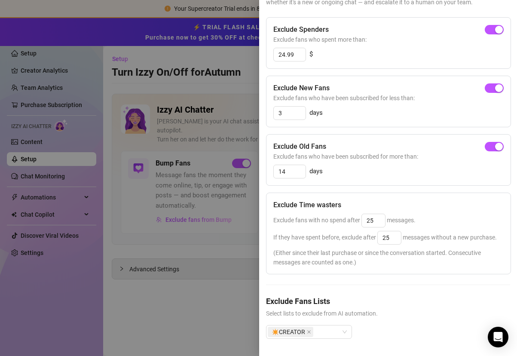
scroll to position [102, 0]
click at [345, 325] on div "✴️CREATOR" at bounding box center [309, 332] width 86 height 14
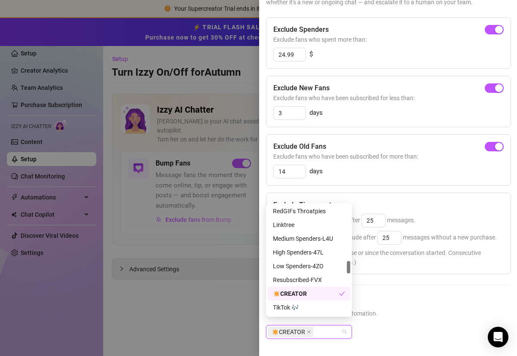
scroll to position [443, 0]
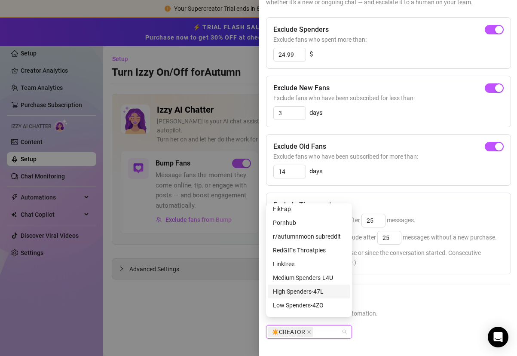
click at [324, 289] on div "High Spenders-47L" at bounding box center [309, 290] width 72 height 9
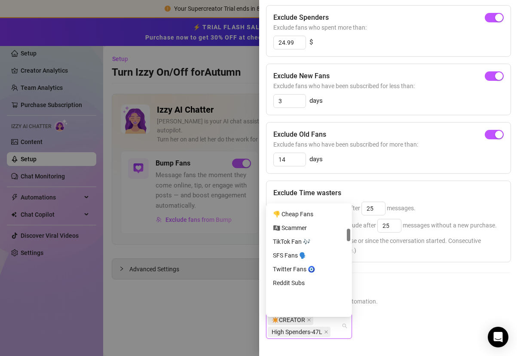
scroll to position [203, 0]
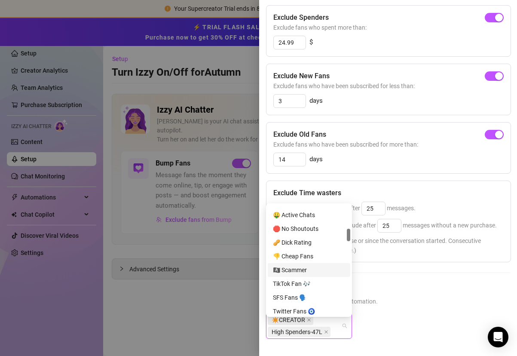
click at [324, 268] on div "🏴‍☠️ Scammer" at bounding box center [309, 269] width 72 height 9
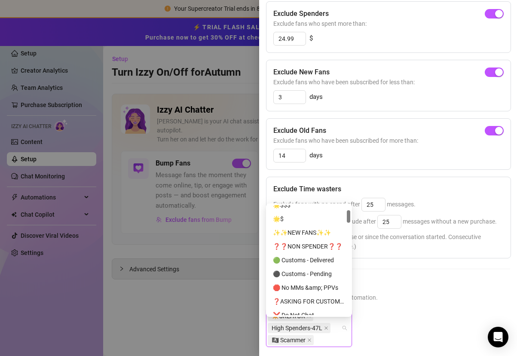
scroll to position [0, 0]
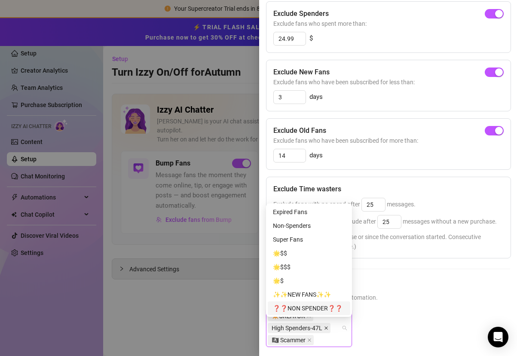
click at [326, 329] on icon "close" at bounding box center [325, 327] width 3 height 3
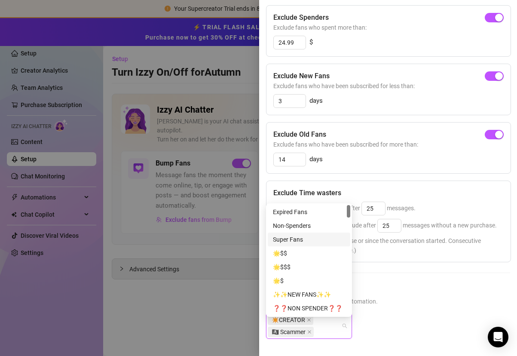
click at [307, 238] on div "Super Fans" at bounding box center [309, 238] width 72 height 9
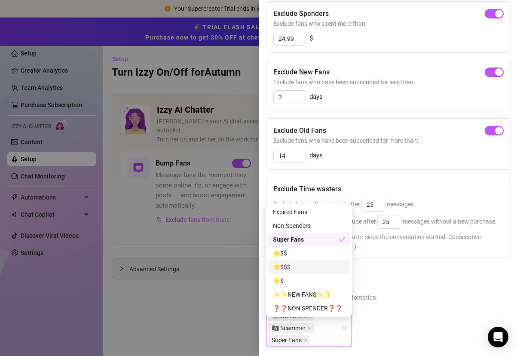
click at [303, 263] on div "🌟️$$$" at bounding box center [309, 266] width 72 height 9
click at [304, 306] on div "❓❓NON SPENDER❓❓" at bounding box center [309, 307] width 72 height 9
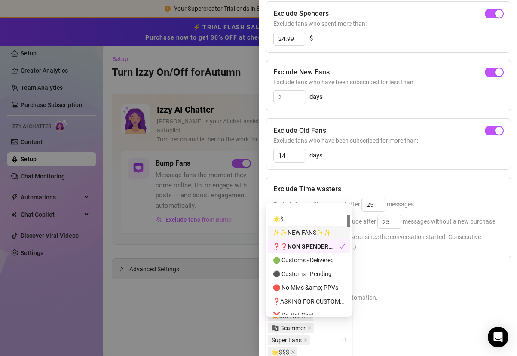
scroll to position [113, 0]
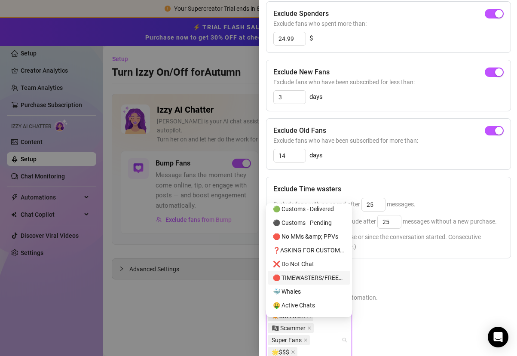
click at [317, 278] on div "🛑 TIMEWASTERS/FREELOADERS" at bounding box center [309, 277] width 72 height 9
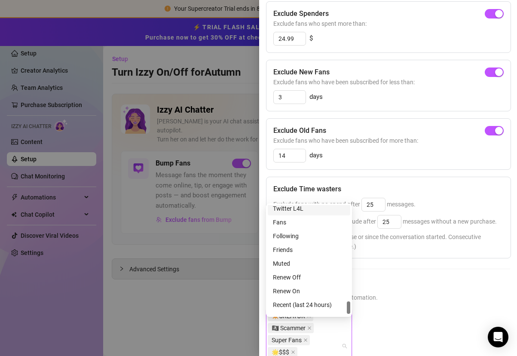
scroll to position [838, 0]
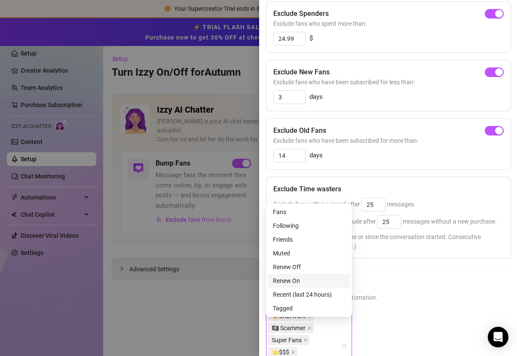
click at [416, 285] on div "Exclude Spenders Exclude fans who spent more than: 24.99 $ Exclude New Fans Exc…" at bounding box center [388, 198] width 244 height 395
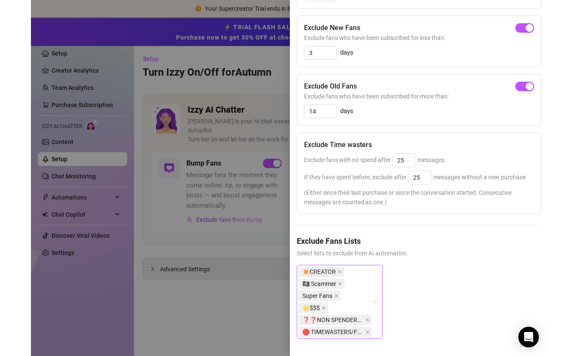
scroll to position [0, 0]
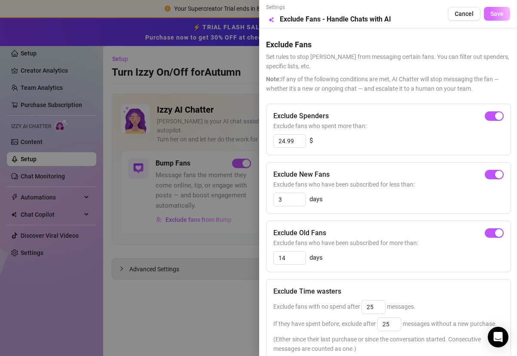
click at [490, 15] on span "Save" at bounding box center [496, 13] width 13 height 7
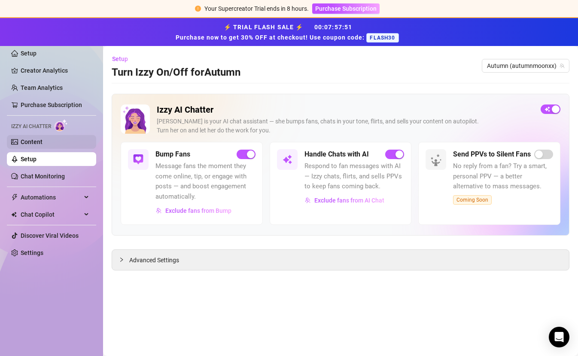
click at [43, 140] on link "Content" at bounding box center [32, 141] width 22 height 7
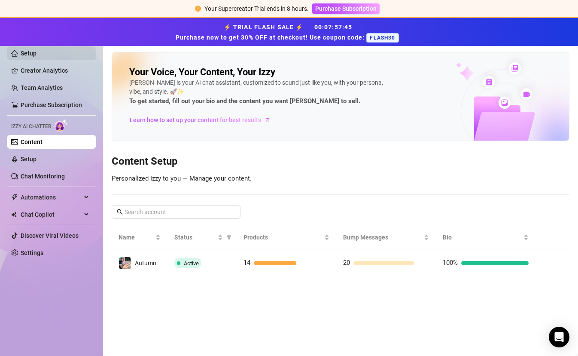
click at [37, 53] on link "Setup" at bounding box center [29, 53] width 16 height 7
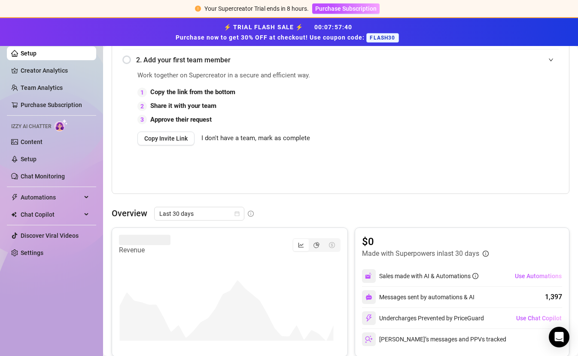
scroll to position [292, 0]
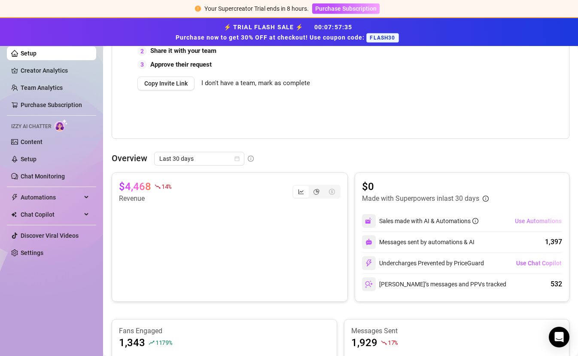
click at [515, 221] on span "Use Automations" at bounding box center [538, 220] width 47 height 7
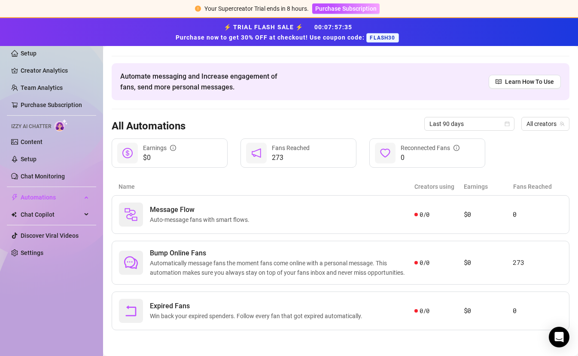
scroll to position [18, 0]
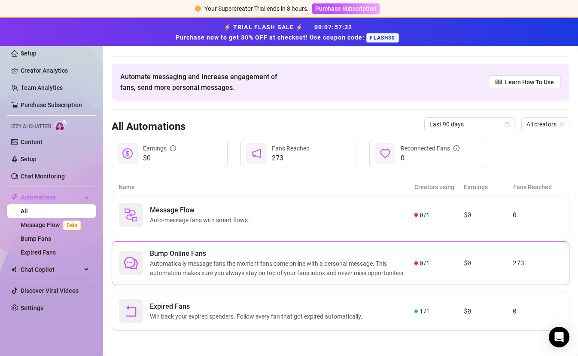
click at [504, 261] on article "$0" at bounding box center [488, 263] width 49 height 10
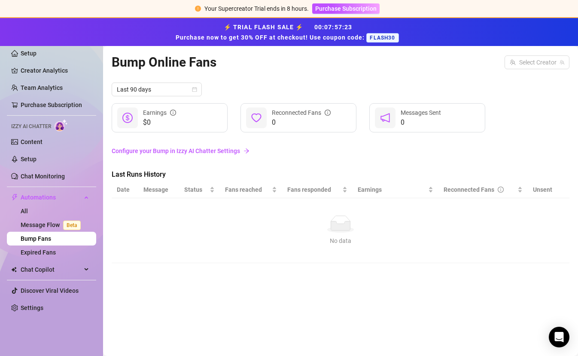
click at [127, 187] on th "Date" at bounding box center [125, 189] width 27 height 17
click at [151, 188] on th "Message" at bounding box center [158, 189] width 41 height 17
click at [192, 116] on div "$0 Earnings" at bounding box center [170, 117] width 116 height 29
click at [193, 148] on link "Configure your Bump in Izzy AI Chatter Settings" at bounding box center [341, 150] width 458 height 9
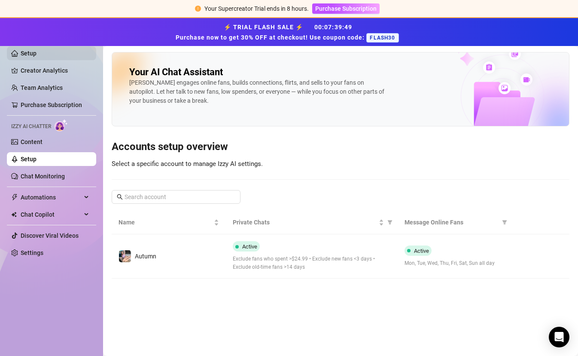
click at [37, 52] on link "Setup" at bounding box center [29, 53] width 16 height 7
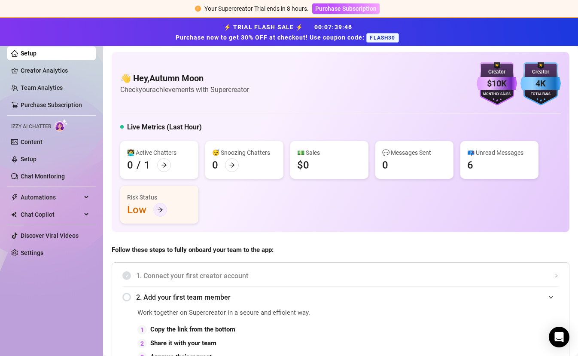
click at [166, 206] on div "Risk Status Low" at bounding box center [159, 205] width 78 height 38
click at [161, 208] on icon "arrow-right" at bounding box center [160, 209] width 5 height 5
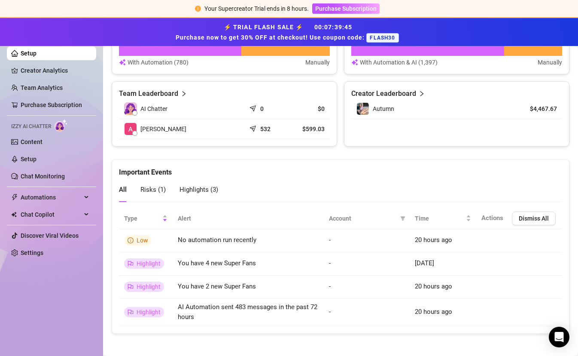
scroll to position [605, 0]
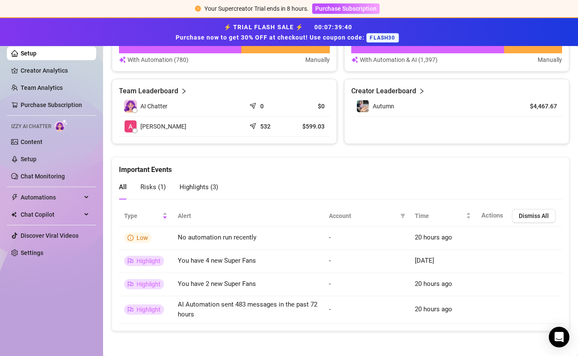
click at [253, 103] on icon "send" at bounding box center [254, 104] width 8 height 8
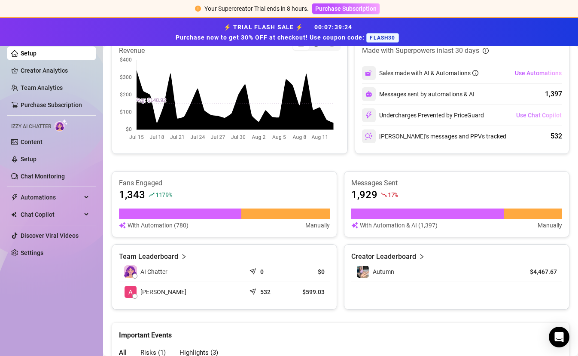
click at [517, 118] on span "Use Chat Copilot" at bounding box center [539, 115] width 46 height 7
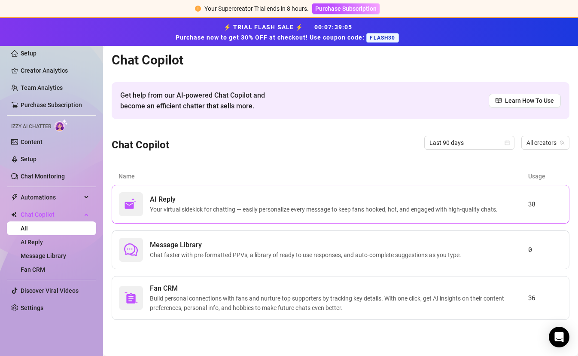
click at [287, 213] on span "Your virtual sidekick for chatting — easily personalize every message to keep f…" at bounding box center [325, 208] width 351 height 9
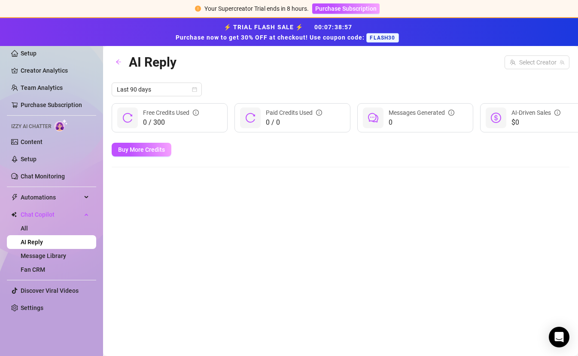
click at [285, 204] on div "AI Reply Select Creator Last 90 days 0 / 300 Free Credits Used 0 / 0 Paid Credi…" at bounding box center [341, 191] width 458 height 278
click at [37, 52] on link "Setup" at bounding box center [29, 53] width 16 height 7
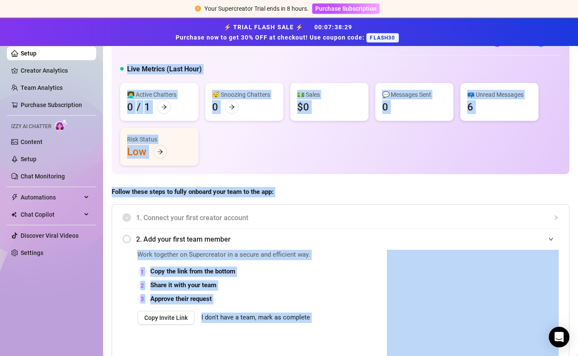
scroll to position [50, 0]
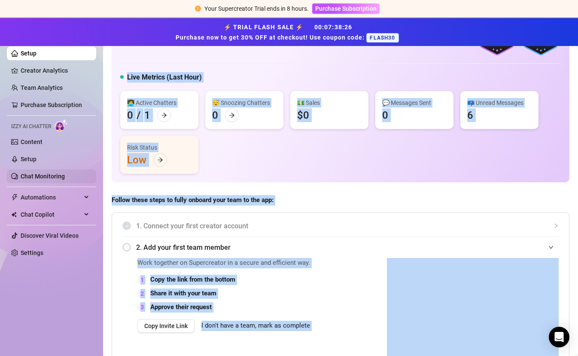
click at [65, 175] on link "Chat Monitoring" at bounding box center [43, 176] width 44 height 7
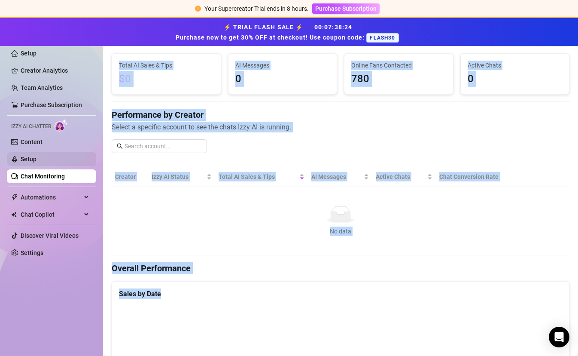
click at [37, 162] on link "Setup" at bounding box center [29, 158] width 16 height 7
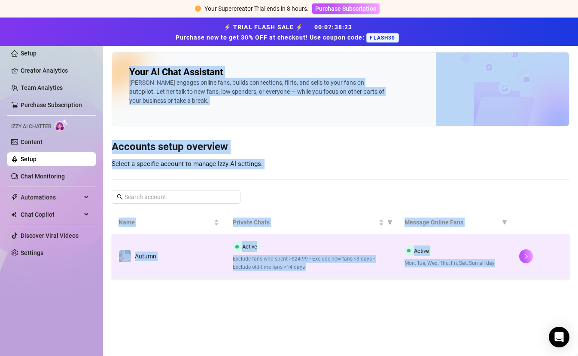
click at [542, 258] on div at bounding box center [540, 256] width 43 height 14
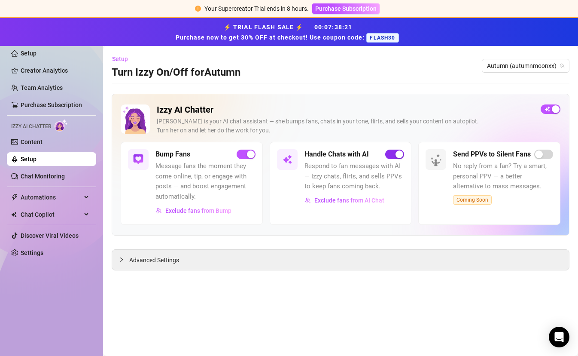
click at [394, 157] on span "button" at bounding box center [394, 153] width 19 height 9
